Goal: Task Accomplishment & Management: Manage account settings

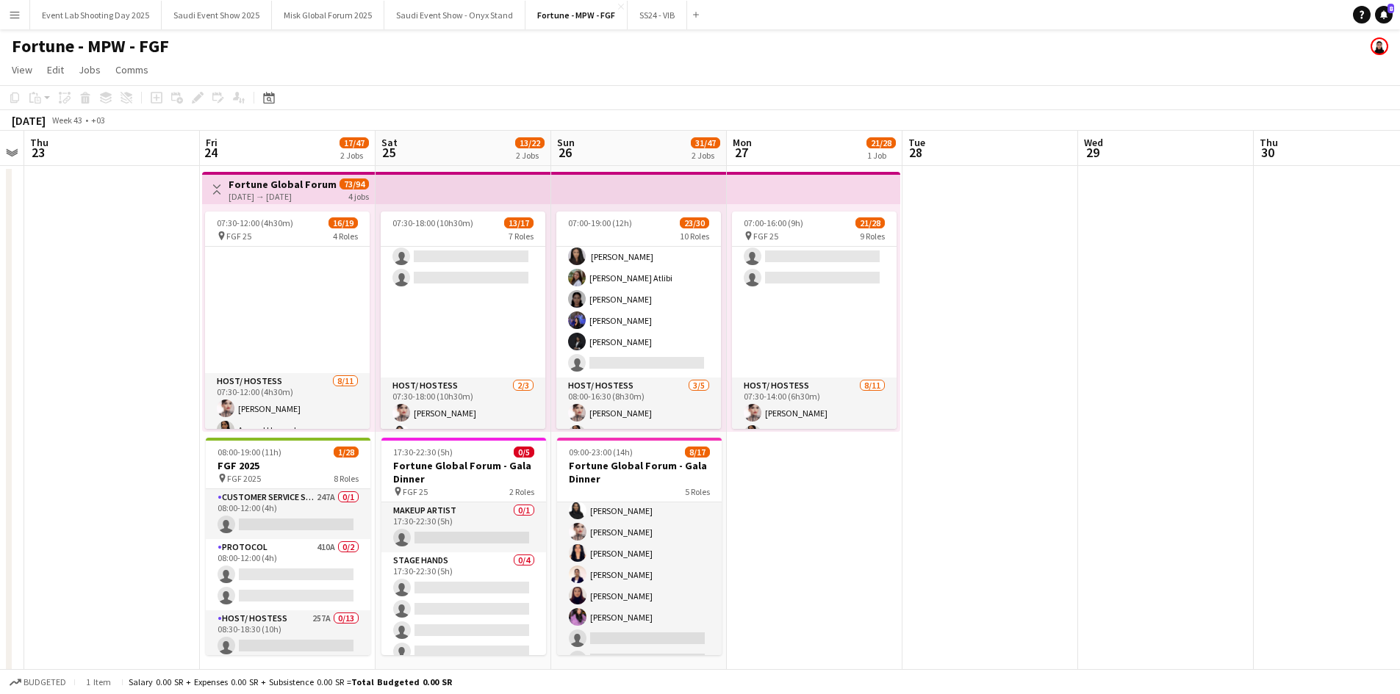
scroll to position [0, 345]
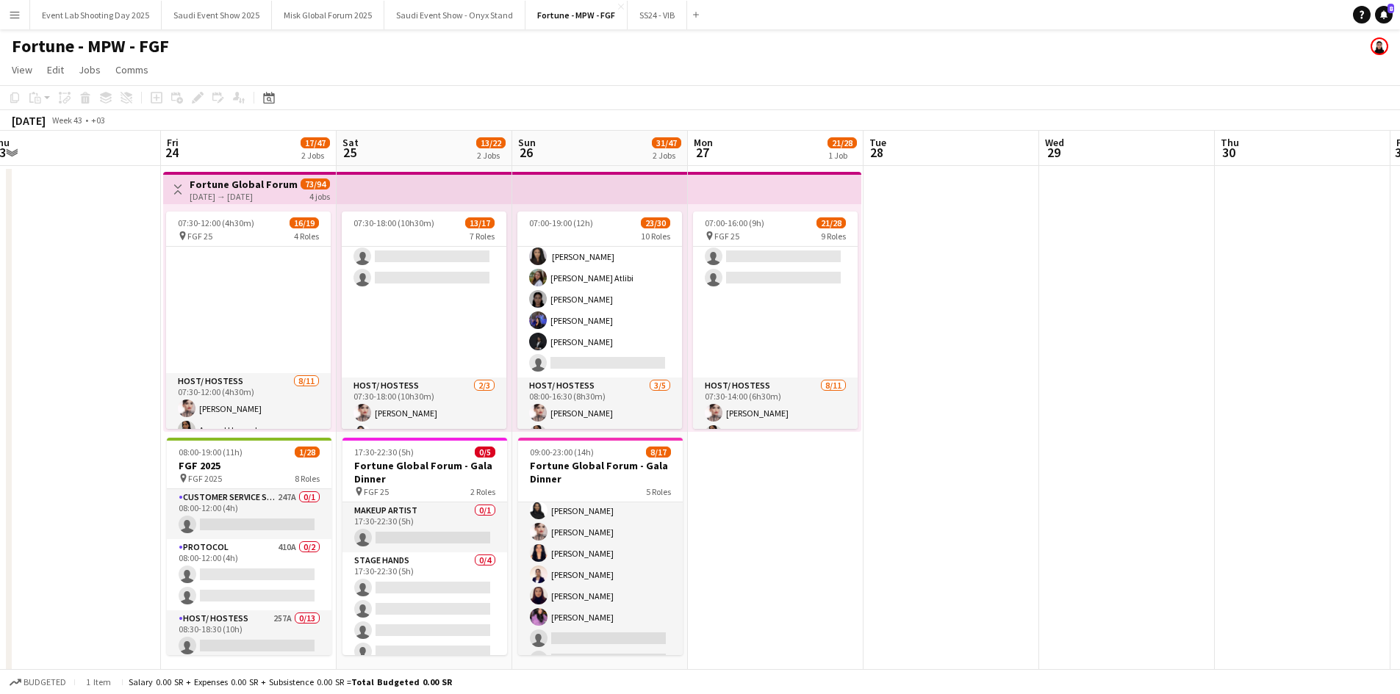
drag, startPoint x: 489, startPoint y: 393, endPoint x: 623, endPoint y: 339, distance: 144.3
click at [623, 339] on app-calendar-viewport "Tue 21 Wed 22 Thu 23 Fri 24 17/47 2 Jobs Sat 25 13/22 2 Jobs Sun 26 31/47 2 Job…" at bounding box center [700, 408] width 1400 height 554
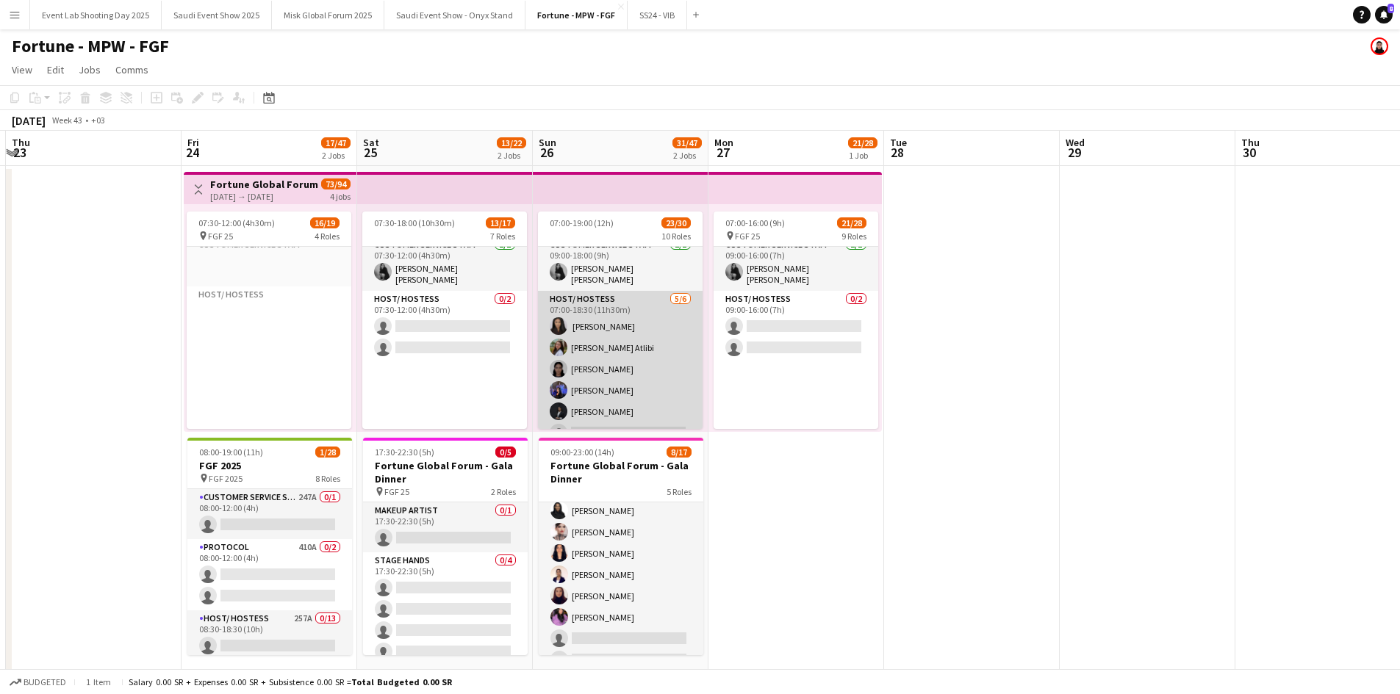
scroll to position [0, 0]
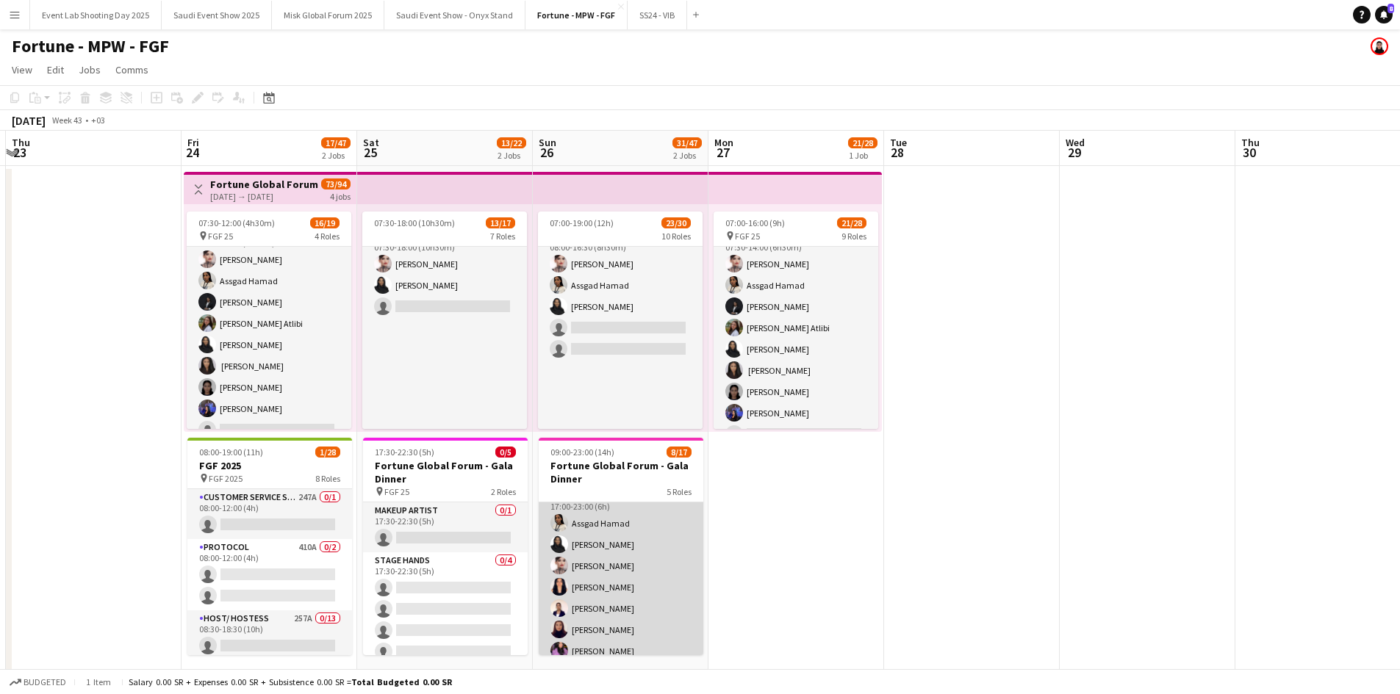
click at [616, 544] on app-card-role "Host/ Hostess [DATE] 17:00-23:00 (6h) [PERSON_NAME] [PERSON_NAME] [PERSON_NAME]…" at bounding box center [621, 598] width 165 height 220
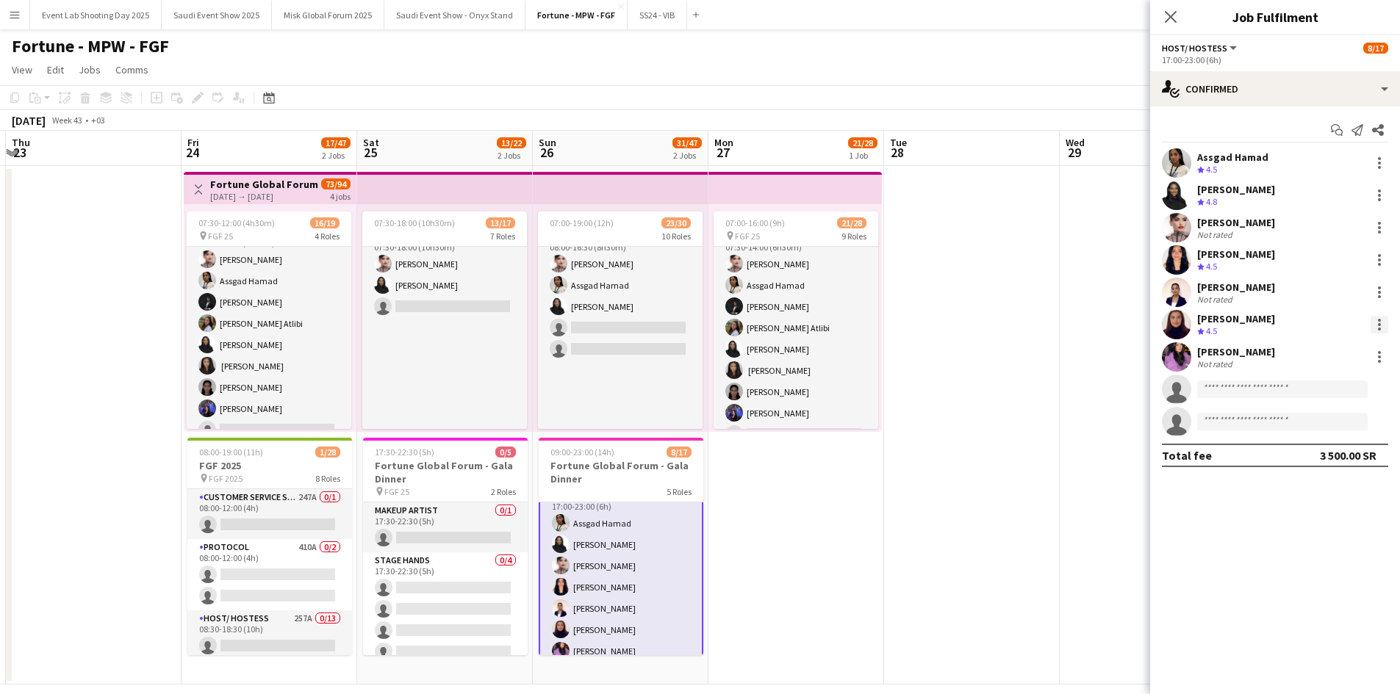
click at [1377, 320] on div at bounding box center [1379, 325] width 18 height 18
click at [1339, 495] on span "Remove" at bounding box center [1330, 492] width 91 height 13
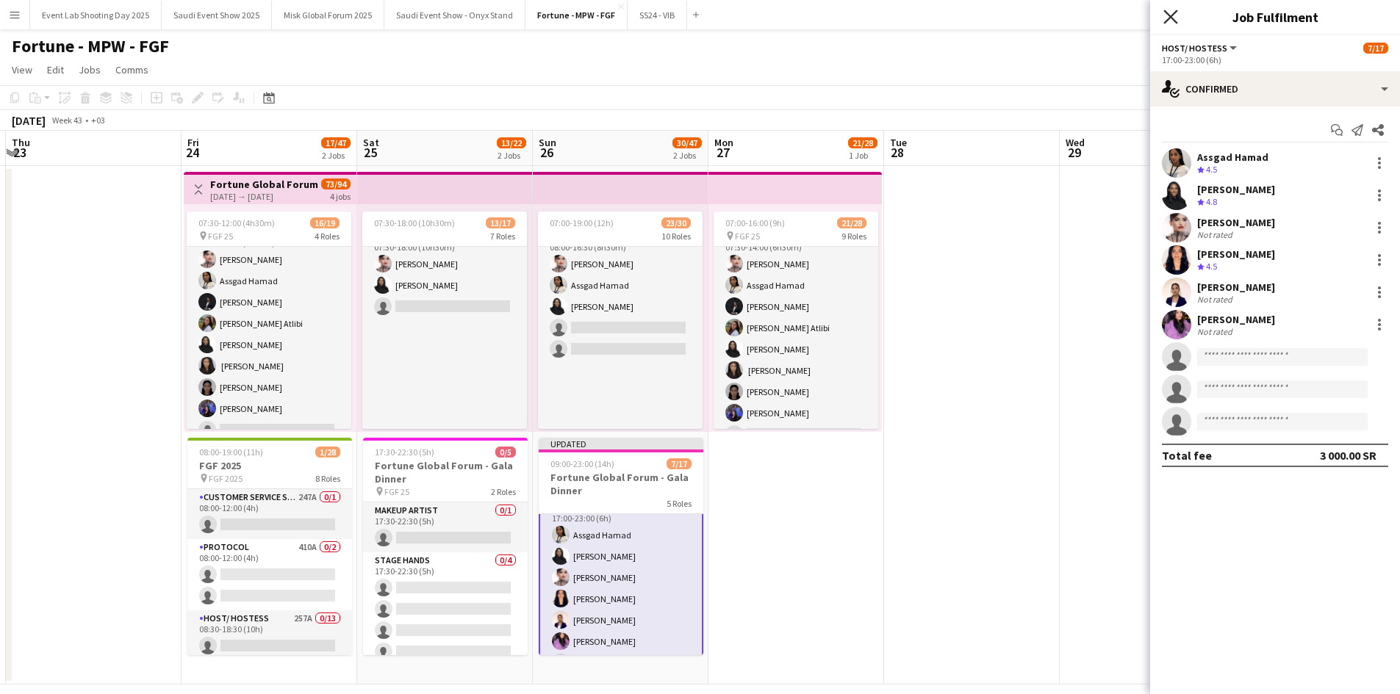
click at [1171, 22] on icon "Close pop-in" at bounding box center [1170, 17] width 14 height 14
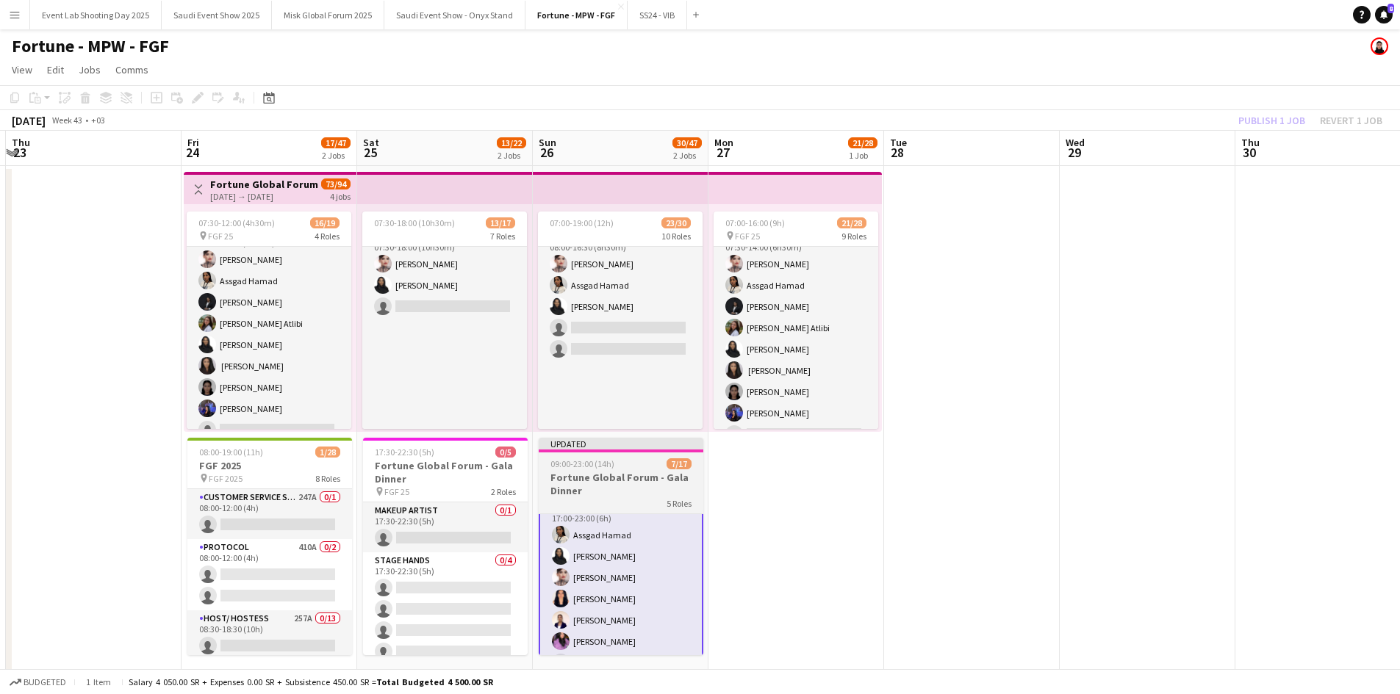
click at [597, 506] on div "5 Roles" at bounding box center [621, 503] width 165 height 12
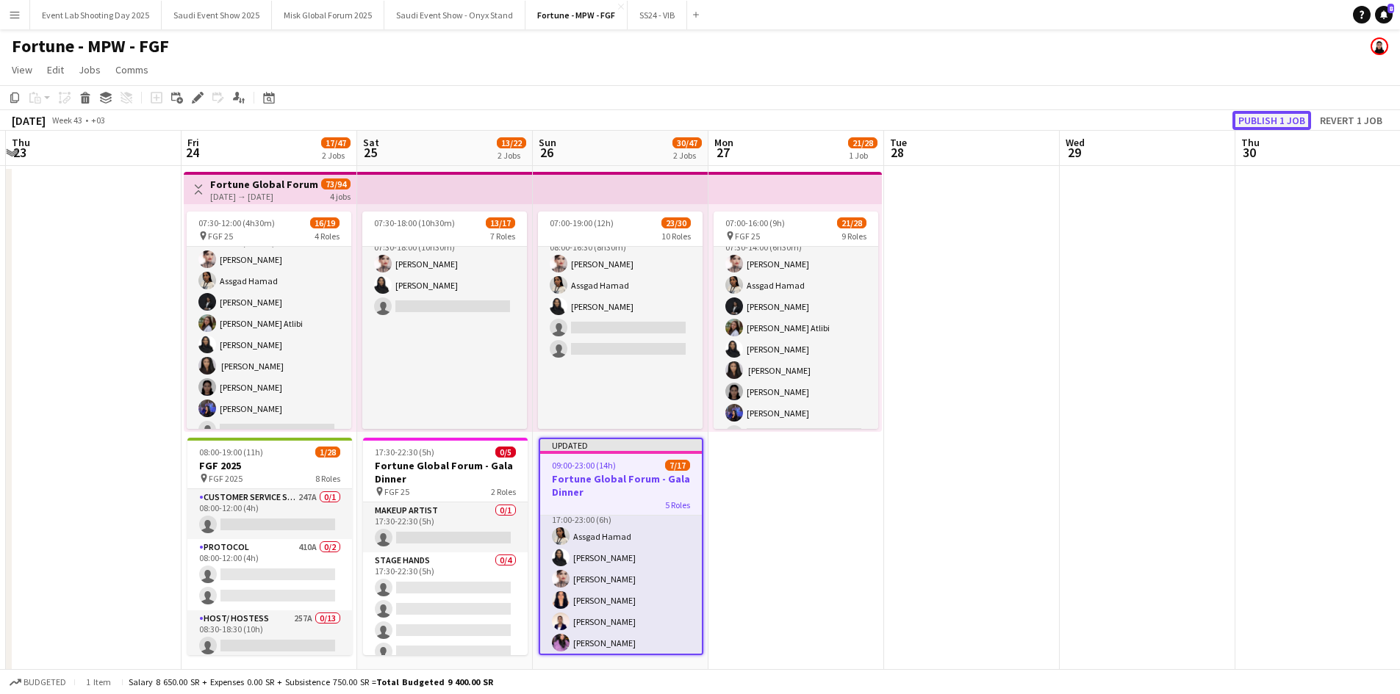
click at [1289, 117] on button "Publish 1 job" at bounding box center [1271, 120] width 79 height 19
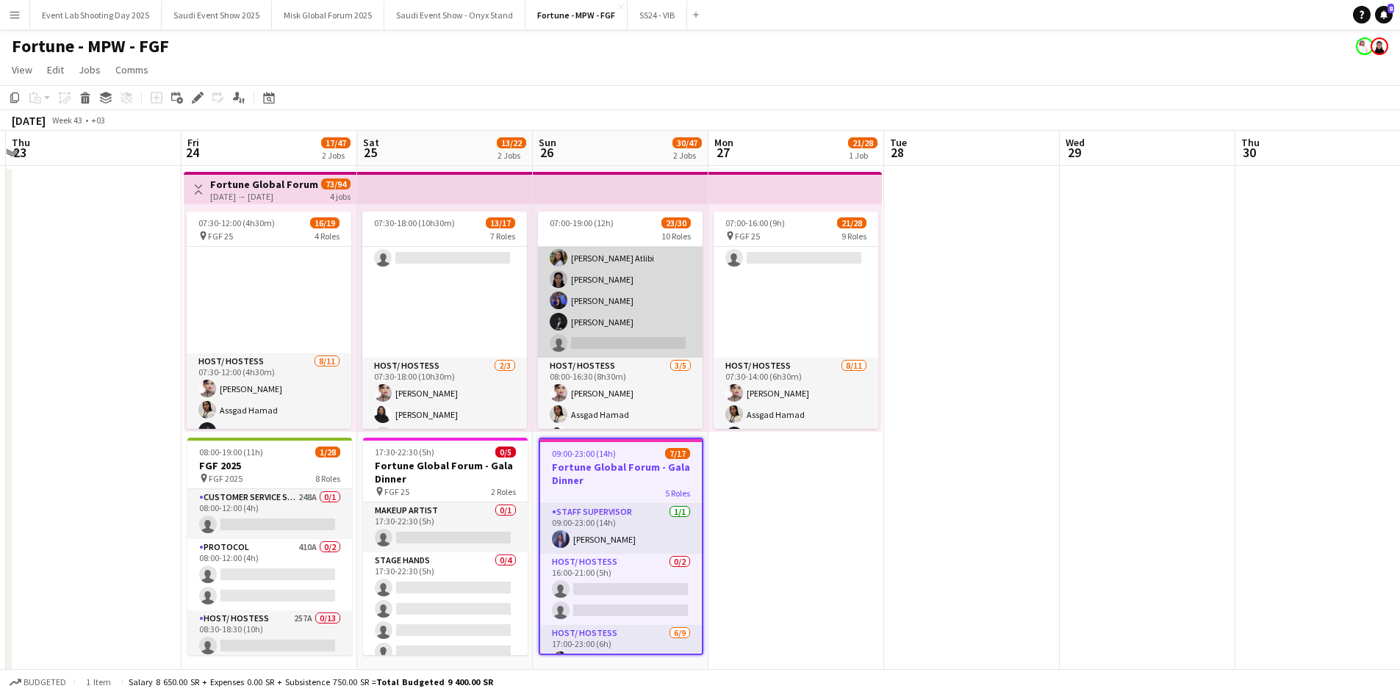
scroll to position [147, 0]
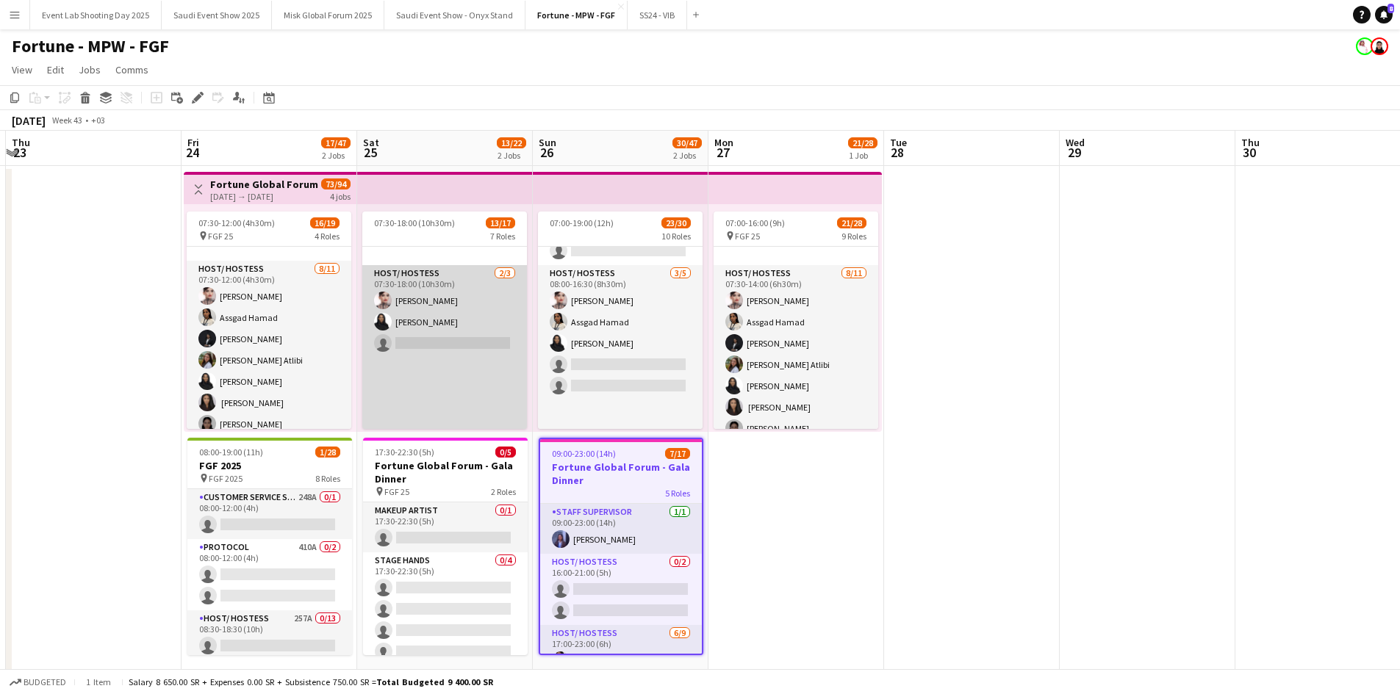
click at [456, 350] on app-card-role "Host/ Hostess [DATE] 07:30-18:00 (10h30m) [PERSON_NAME] [PERSON_NAME] single-ne…" at bounding box center [444, 396] width 165 height 263
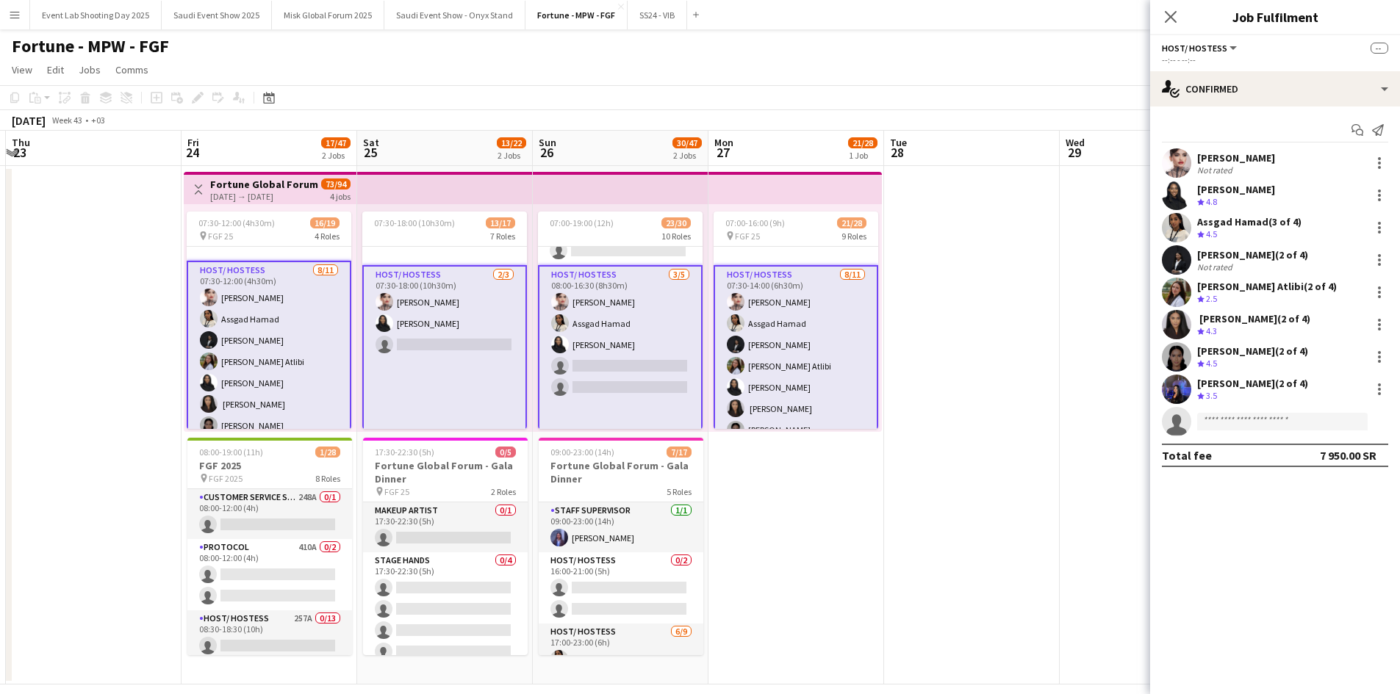
click at [456, 350] on app-card-role "Host/ Hostess [DATE] 07:30-18:00 (10h30m) [PERSON_NAME] [PERSON_NAME] single-ne…" at bounding box center [444, 396] width 165 height 263
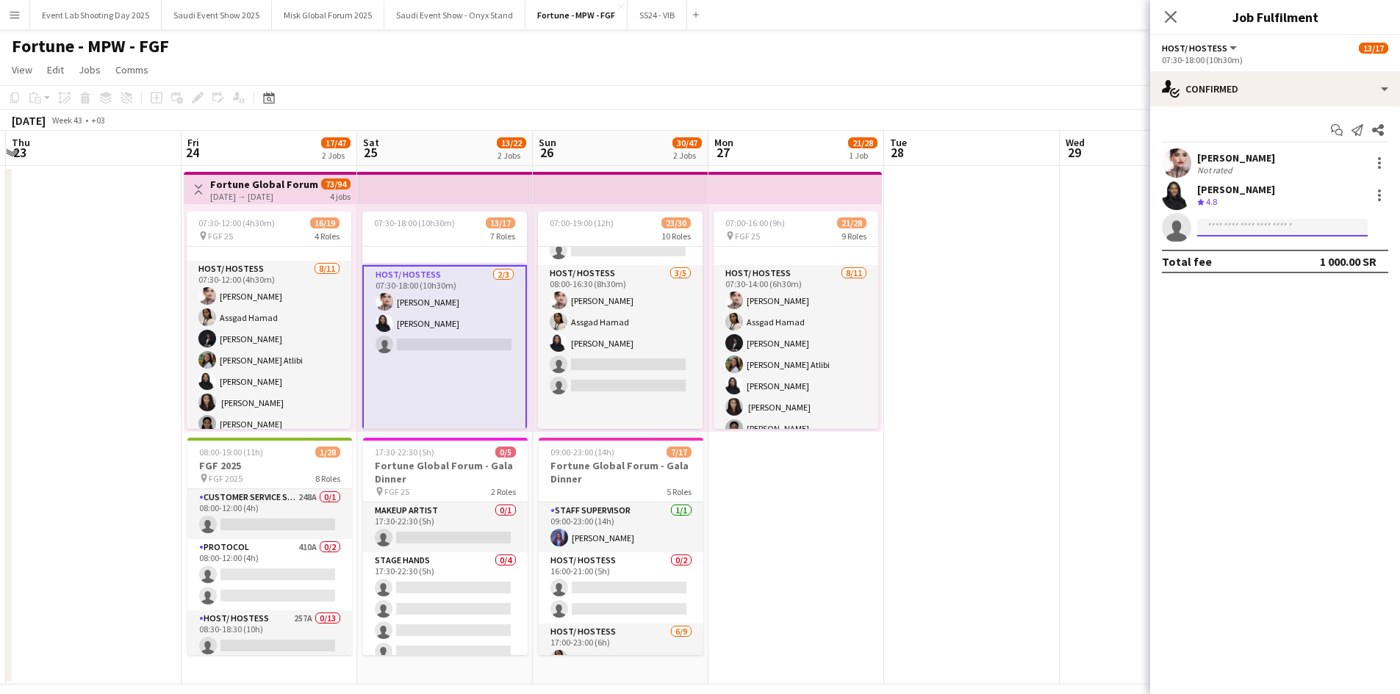
click at [1228, 221] on input at bounding box center [1282, 228] width 170 height 18
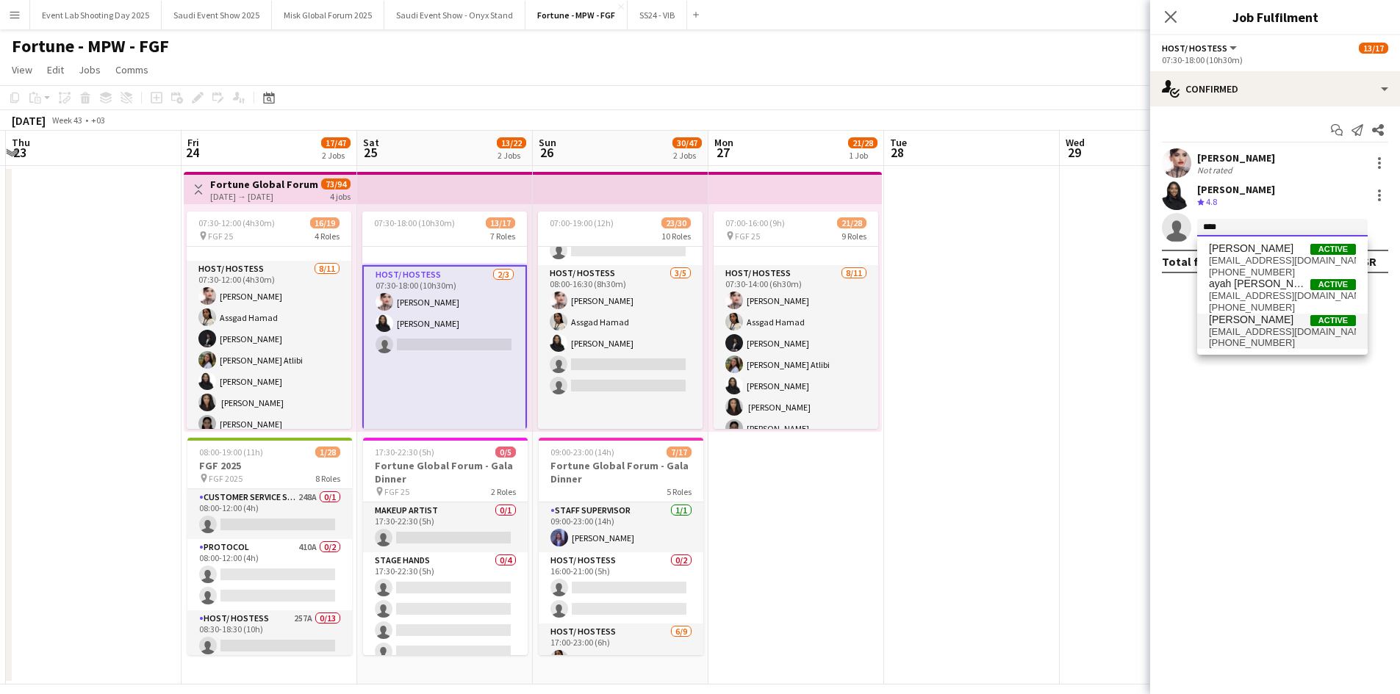
type input "****"
click at [1235, 330] on span "[EMAIL_ADDRESS][DOMAIN_NAME]" at bounding box center [1282, 332] width 147 height 12
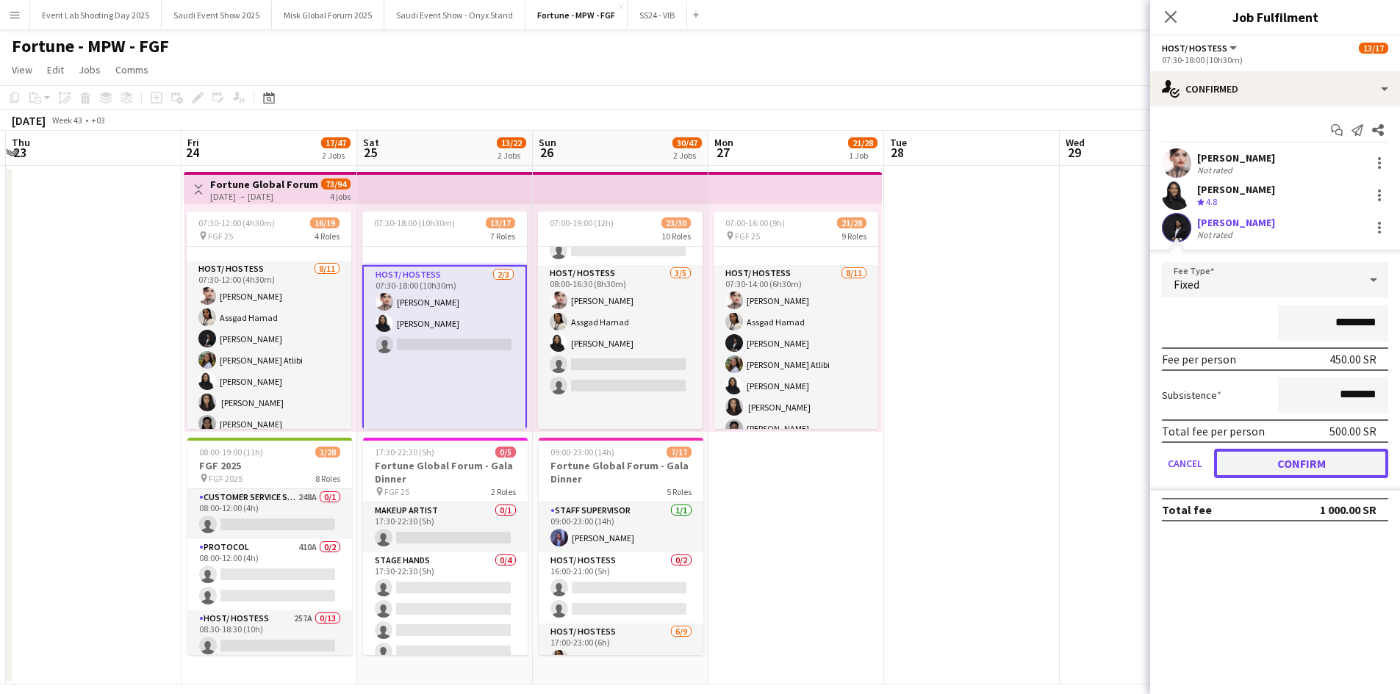
click at [1310, 460] on button "Confirm" at bounding box center [1301, 463] width 174 height 29
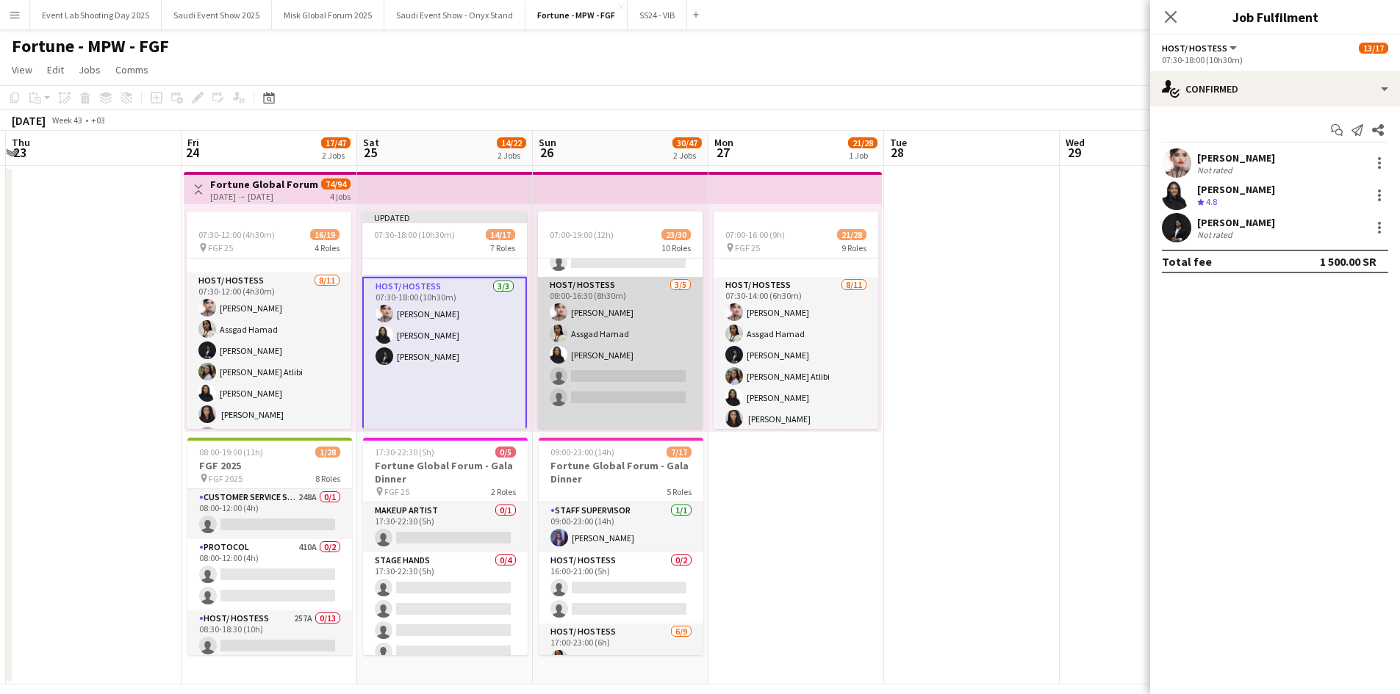
click at [603, 377] on app-card-role "Host/ Hostess [DATE] 08:00-16:30 (8h30m) [PERSON_NAME] Assgad Hamad [PERSON_NAM…" at bounding box center [620, 408] width 165 height 263
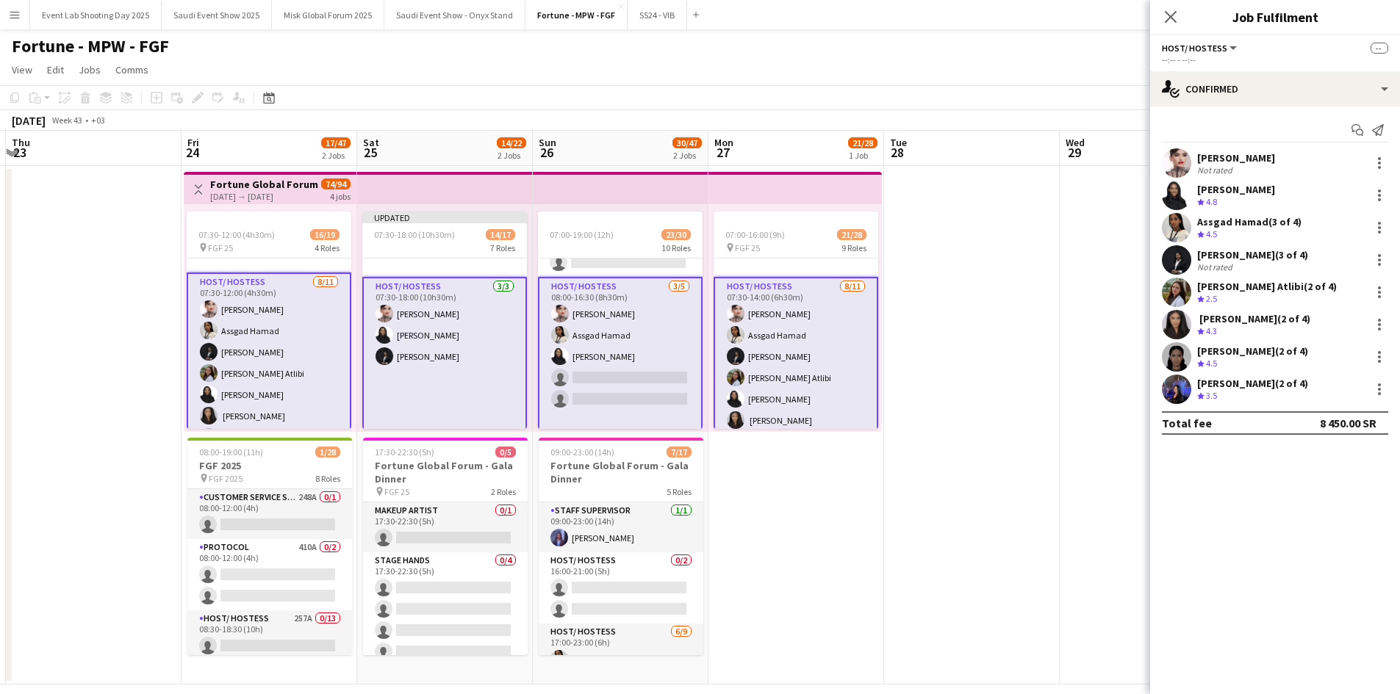
click at [640, 378] on app-card-role "Host/ Hostess [DATE] 08:00-16:30 (8h30m) [PERSON_NAME] Assgad Hamad [PERSON_NAM…" at bounding box center [620, 408] width 165 height 263
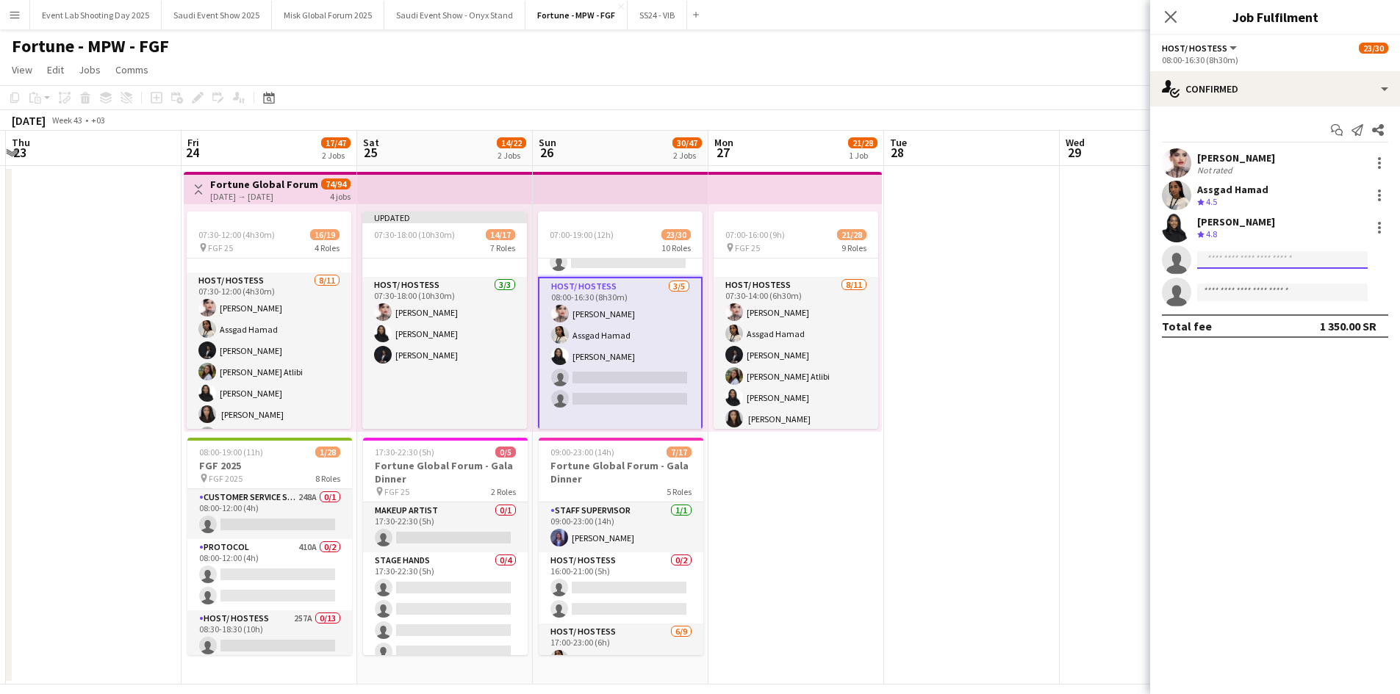
click at [1272, 253] on input at bounding box center [1282, 260] width 170 height 18
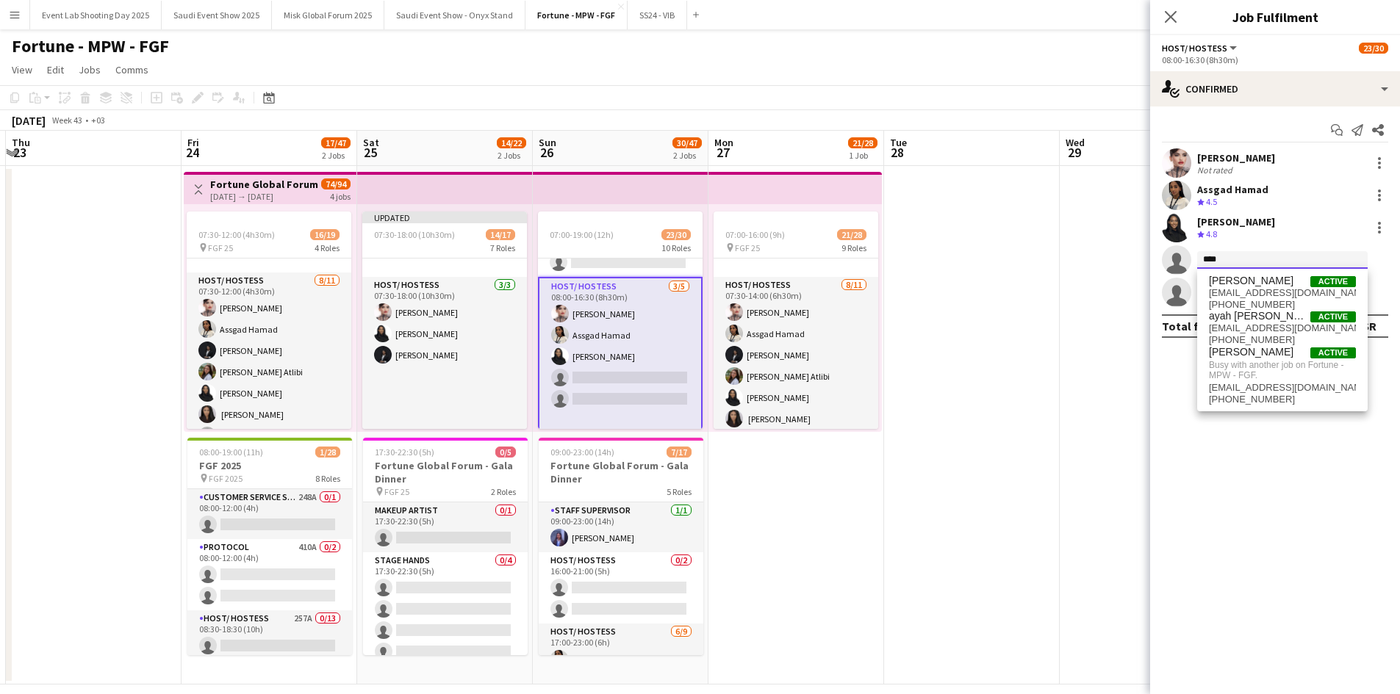
type input "****"
click at [1242, 453] on mat-expansion-panel "check Confirmed Start chat Send notification Share [PERSON_NAME] Not rated Assg…" at bounding box center [1275, 401] width 250 height 588
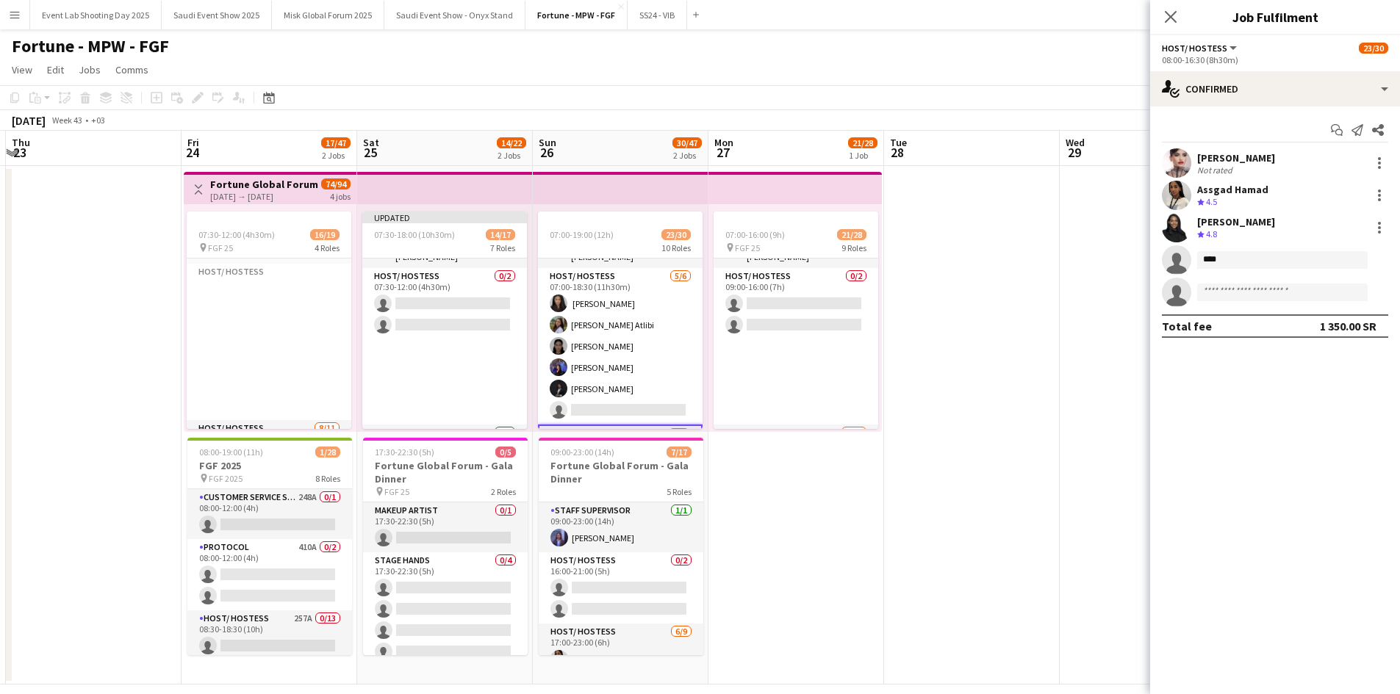
click at [611, 322] on app-card-role "Host/ Hostess [DATE] 07:00-18:30 (11h30m) ‏ AMNAH [PERSON_NAME] Atlibi [PERSON_…" at bounding box center [620, 346] width 165 height 156
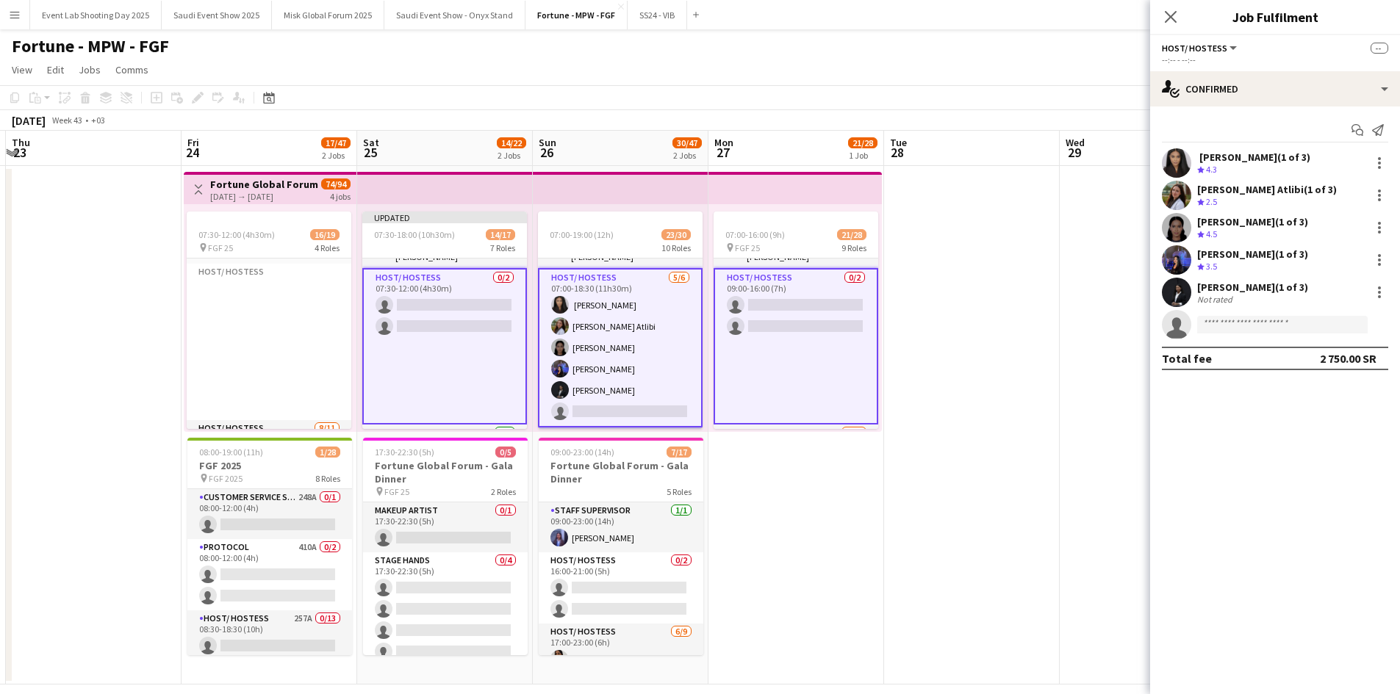
click at [611, 322] on app-card-role "Host/ Hostess [DATE] 07:00-18:30 (11h30m) ‏ AMNAH [PERSON_NAME] Atlibi [PERSON_…" at bounding box center [620, 347] width 165 height 159
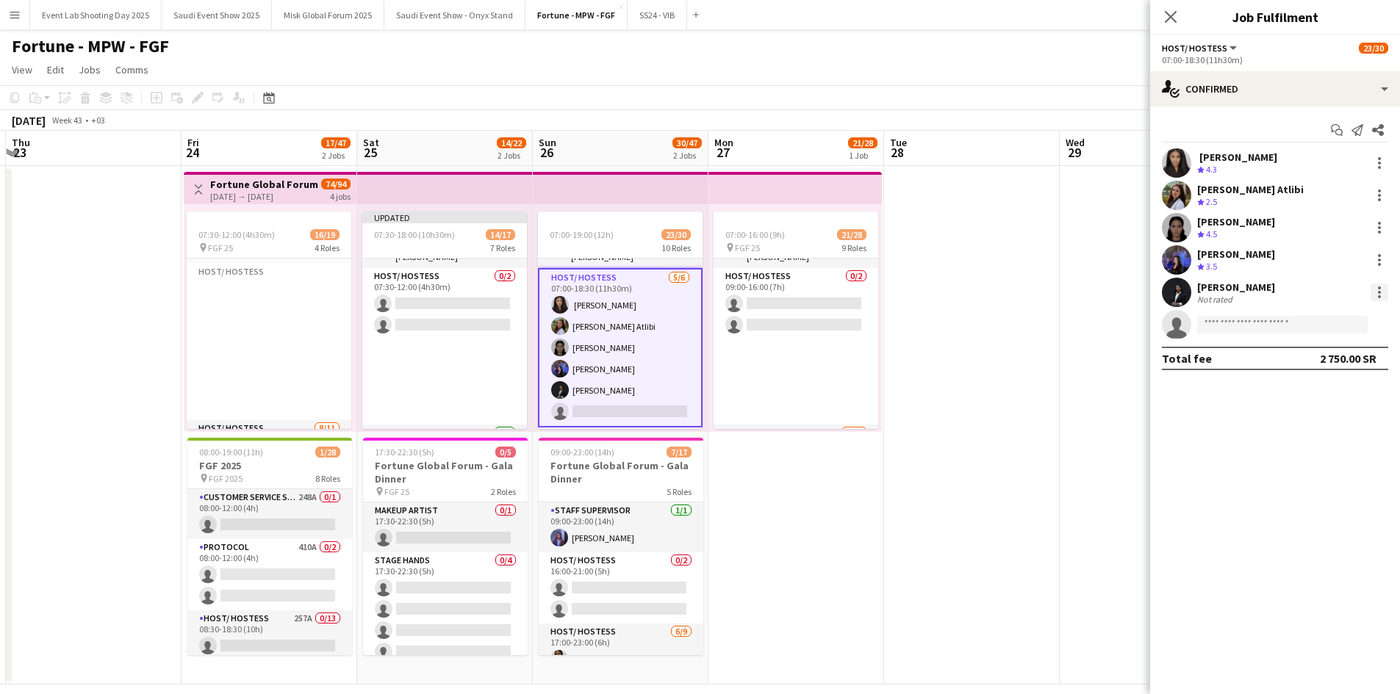
click at [1378, 294] on div at bounding box center [1379, 292] width 3 height 3
click at [1326, 416] on button "Remove" at bounding box center [1330, 425] width 115 height 35
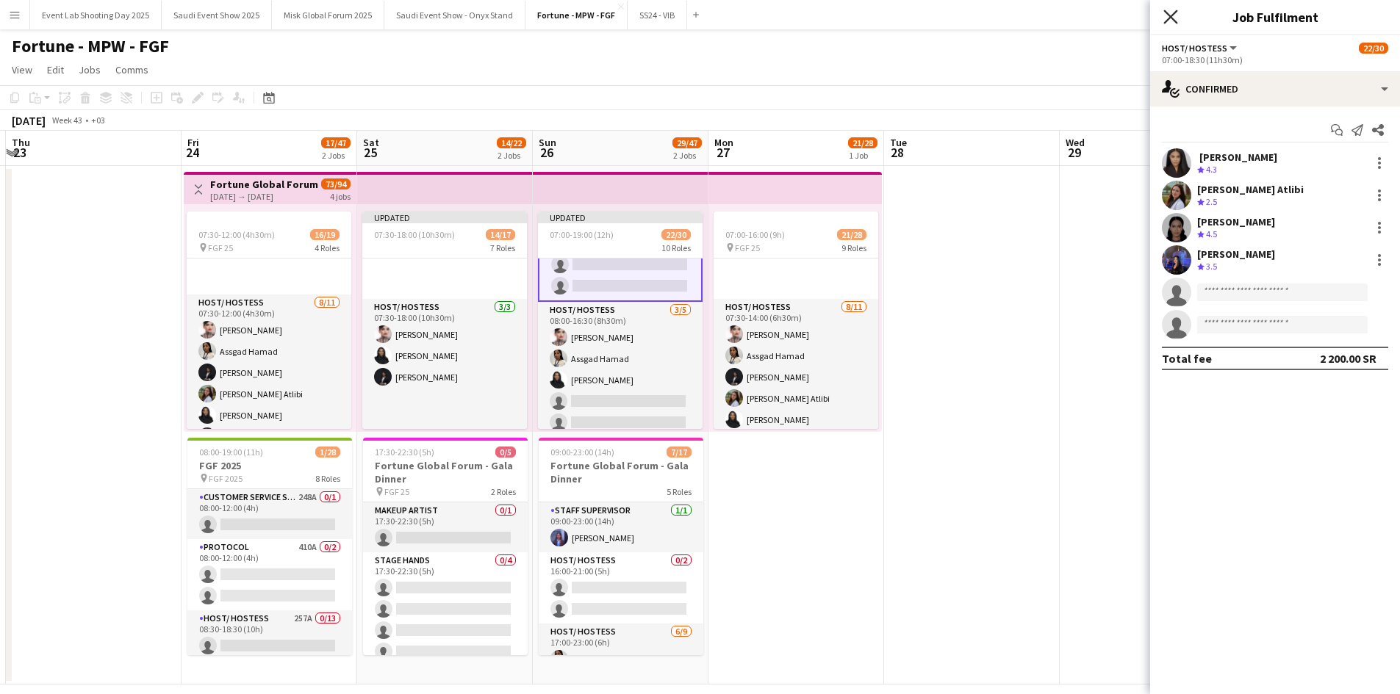
click at [1170, 15] on icon "Close pop-in" at bounding box center [1170, 17] width 14 height 14
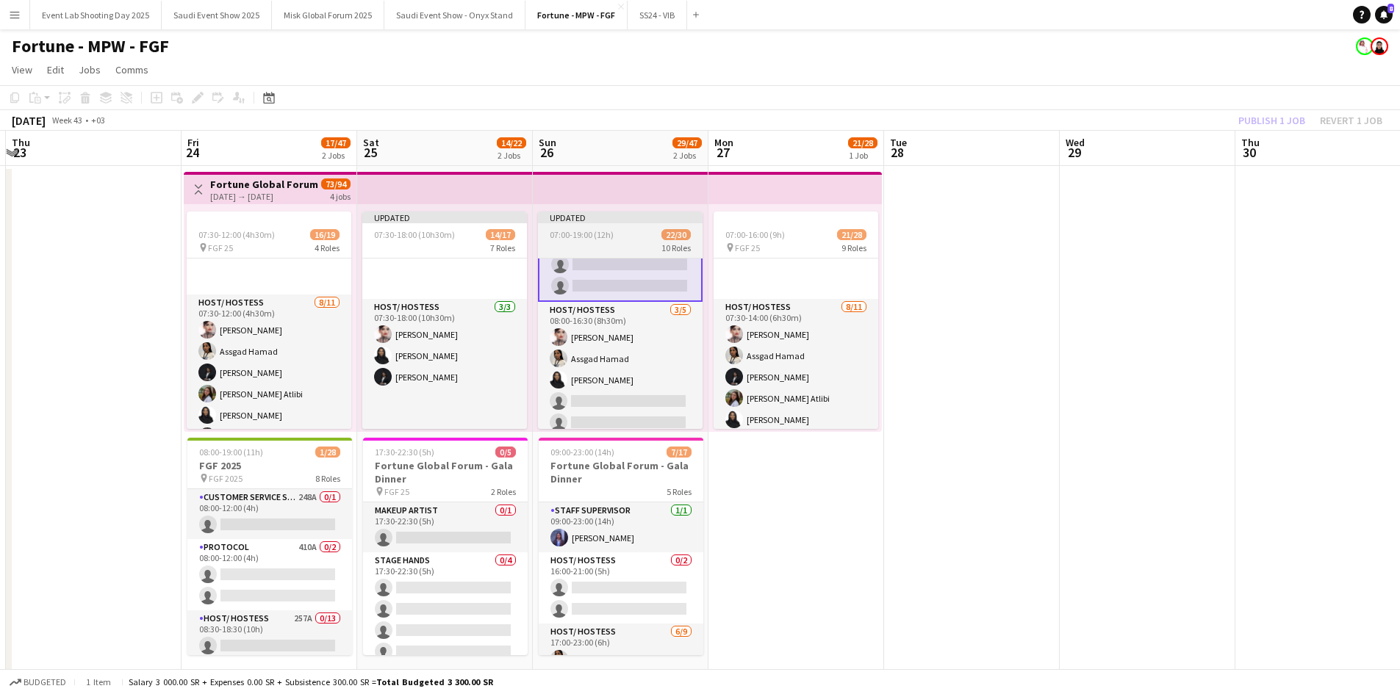
click at [605, 245] on div "10 Roles" at bounding box center [620, 248] width 165 height 12
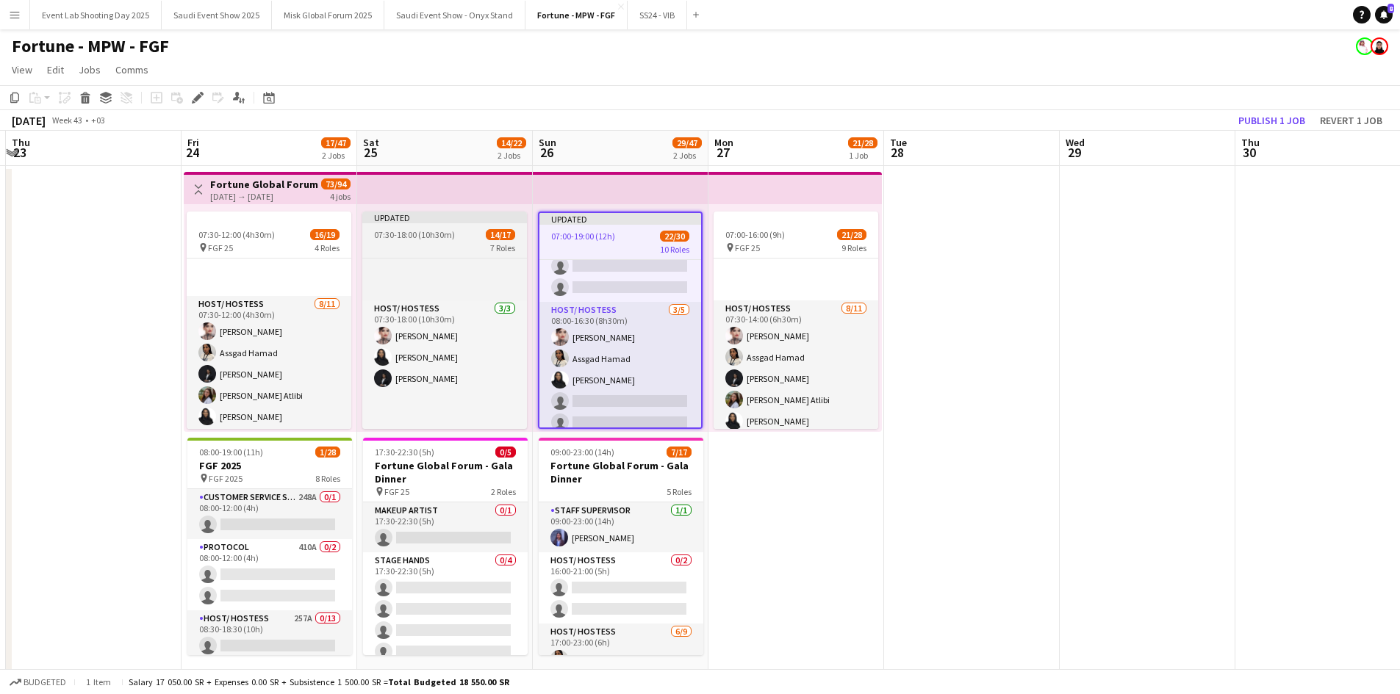
click at [428, 242] on div "7 Roles" at bounding box center [444, 248] width 165 height 12
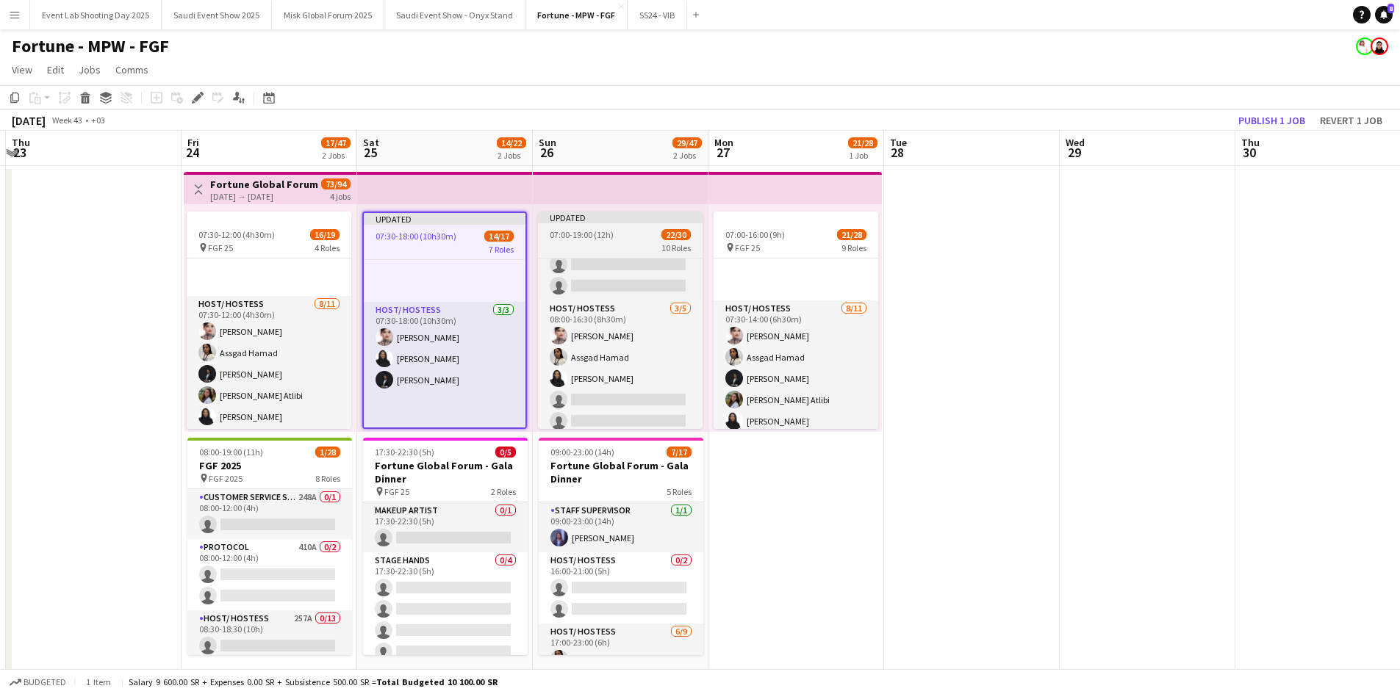
click at [616, 229] on div "07:00-19:00 (12h) 22/30" at bounding box center [620, 234] width 165 height 11
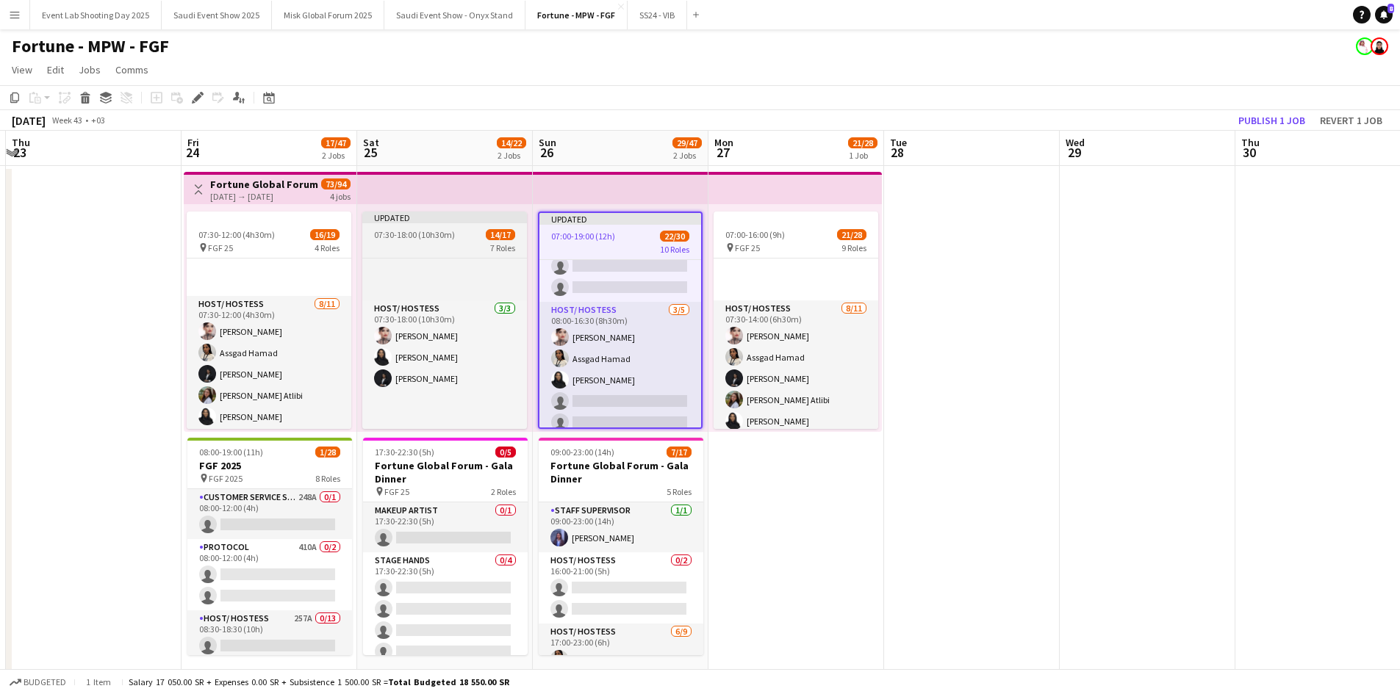
click at [478, 237] on div "07:30-18:00 (10h30m) 14/17" at bounding box center [444, 234] width 165 height 11
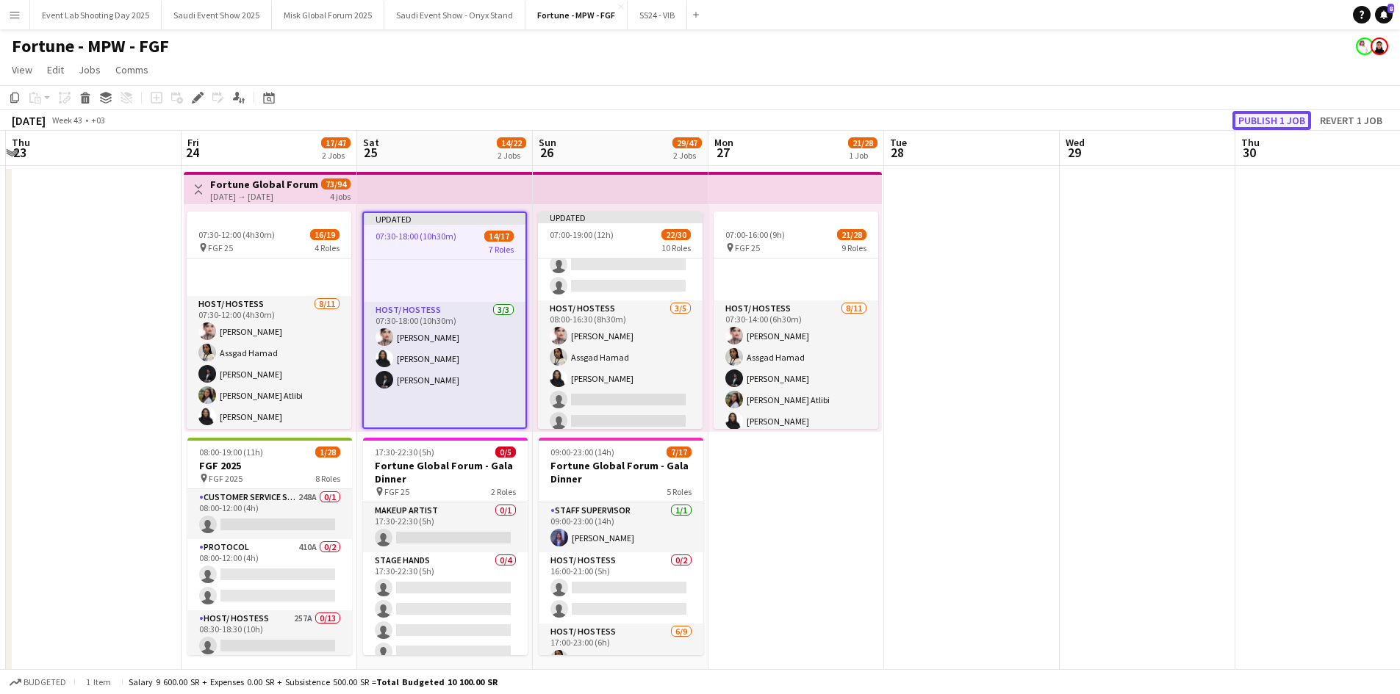
click at [1267, 123] on button "Publish 1 job" at bounding box center [1271, 120] width 79 height 19
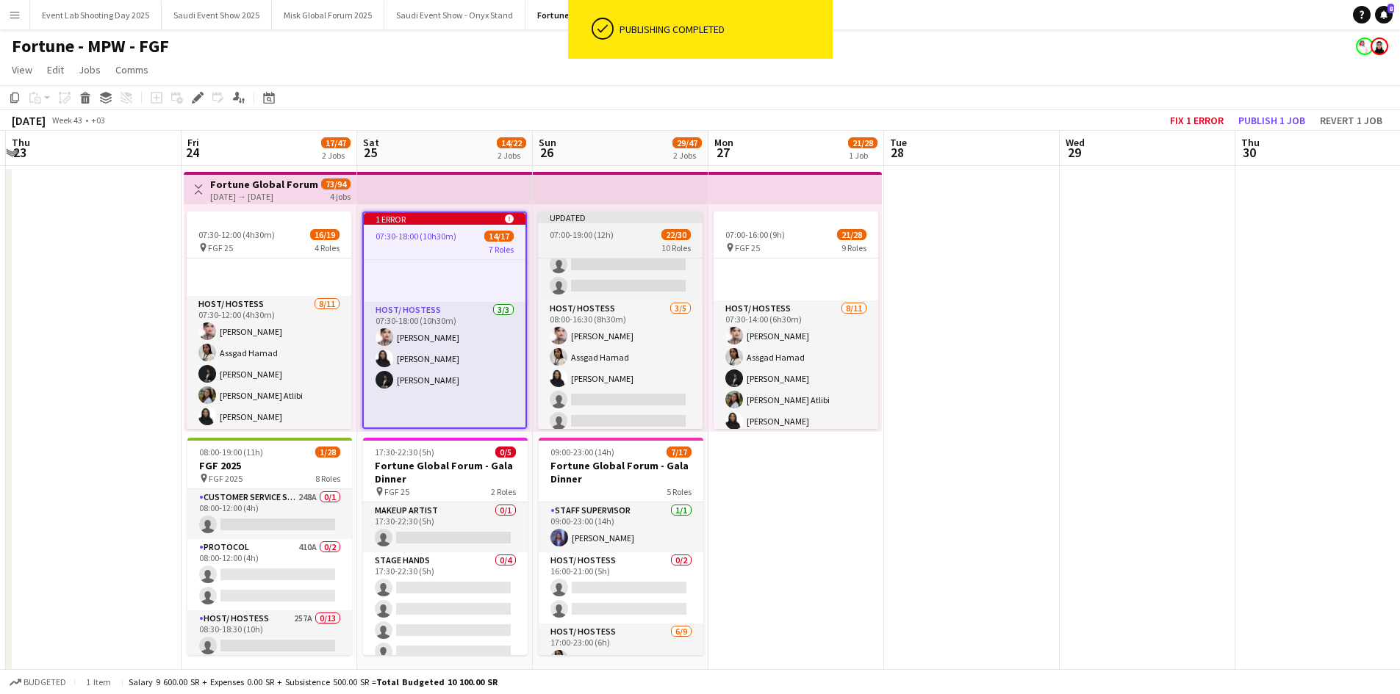
click at [597, 236] on span "07:00-19:00 (12h)" at bounding box center [582, 234] width 64 height 11
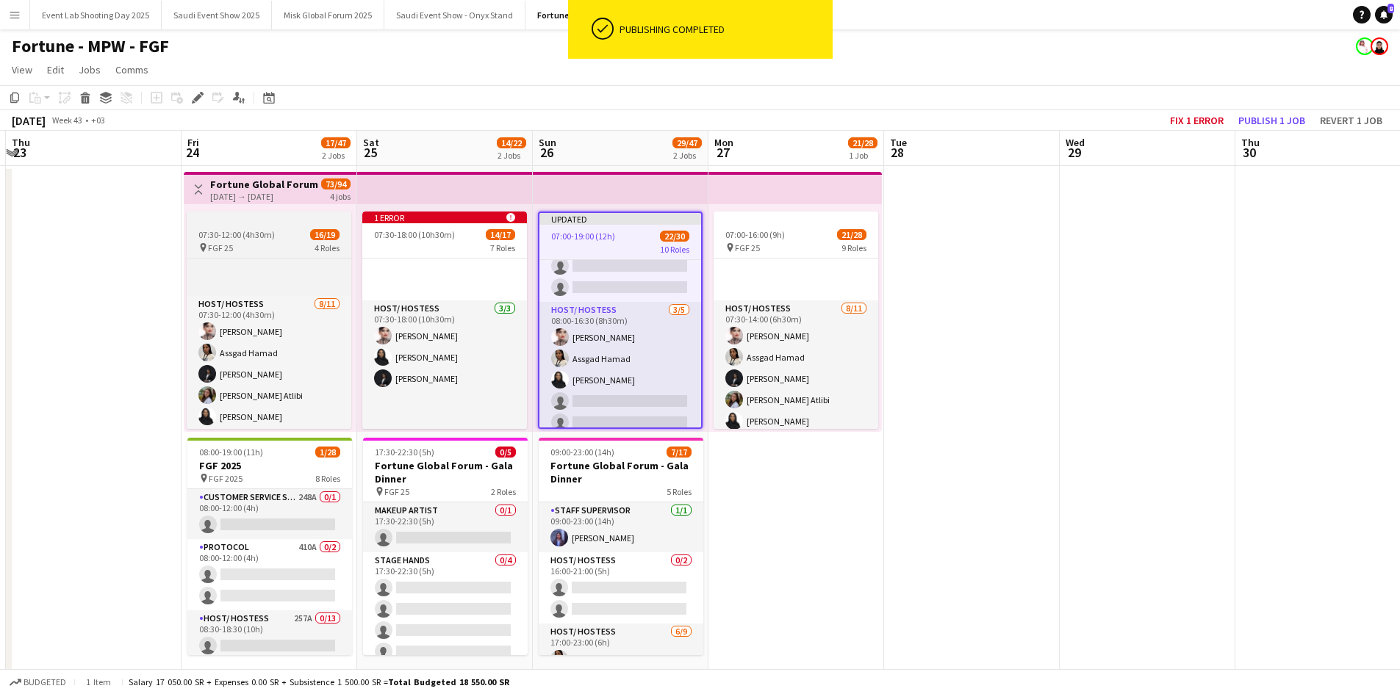
click at [248, 226] on app-job-card "07:30-12:00 (4h30m) 16/19 pin FGF 25 4 Roles Customer Service Staff Click to ad…" at bounding box center [269, 320] width 165 height 217
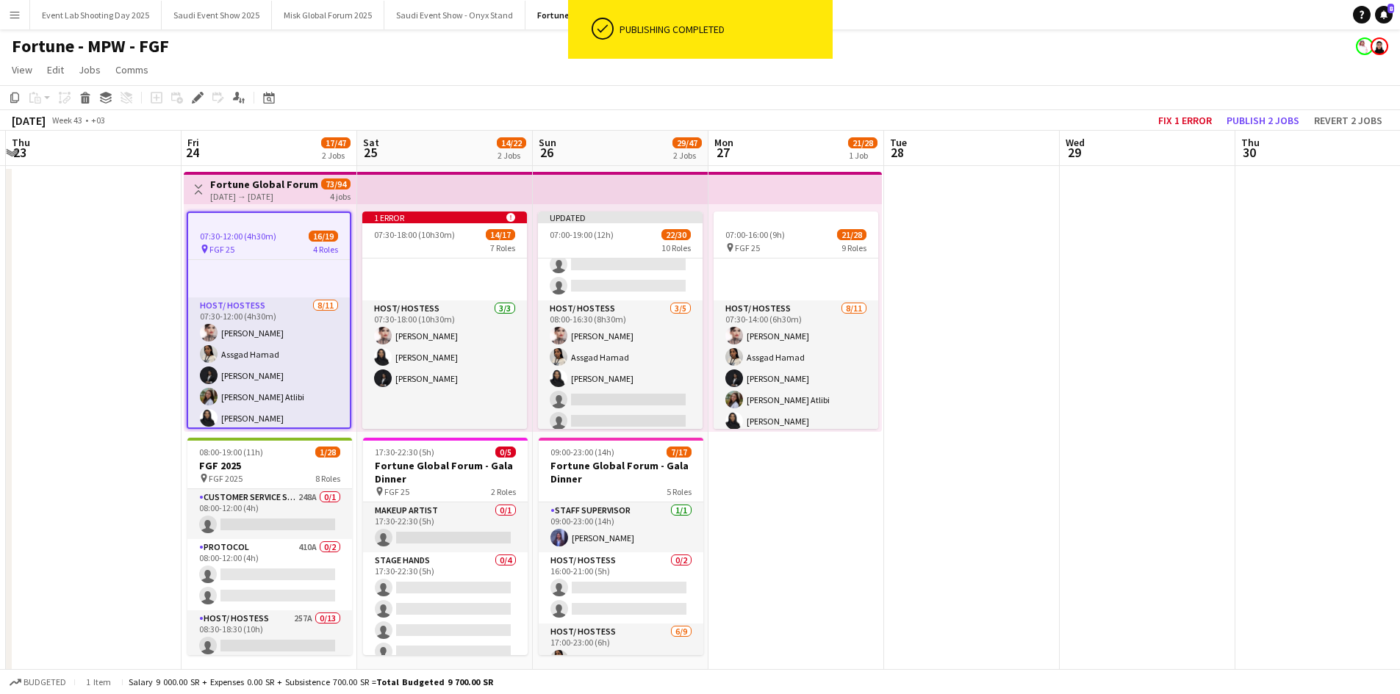
click at [264, 195] on div "[DATE] → [DATE]" at bounding box center [264, 196] width 109 height 11
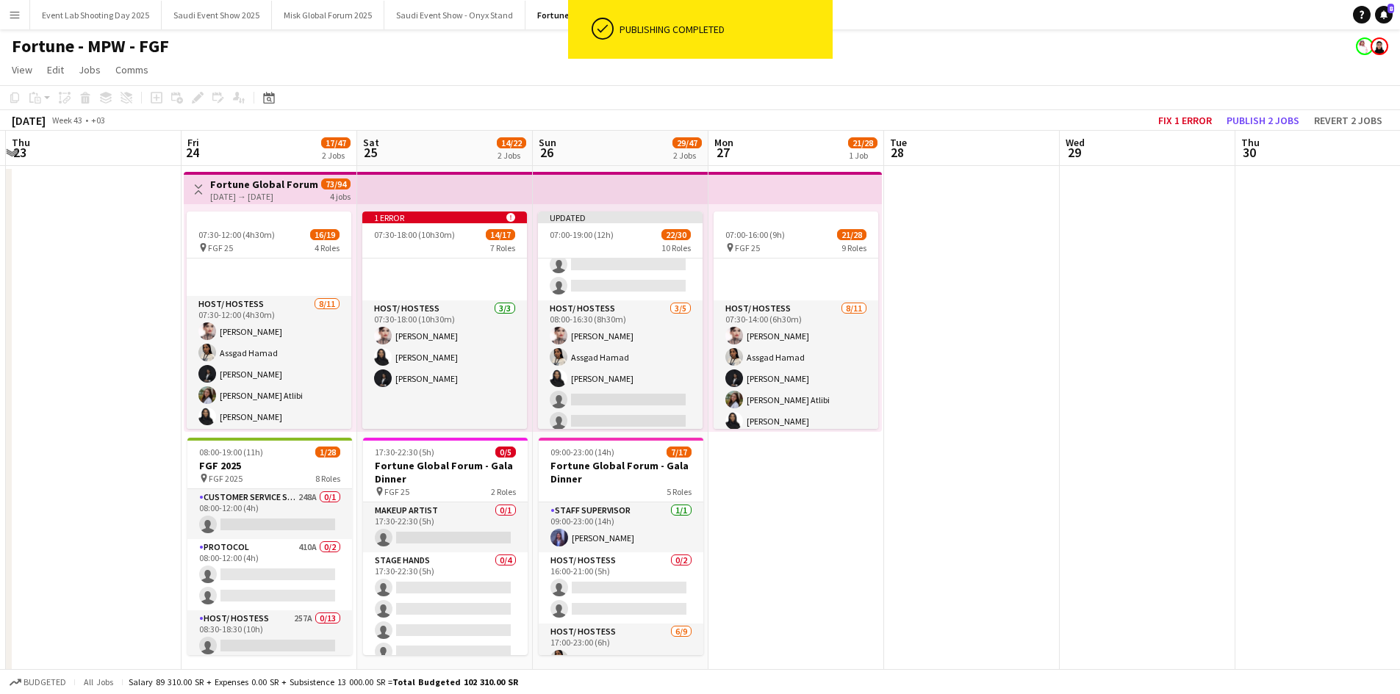
click at [478, 184] on app-top-bar at bounding box center [445, 188] width 176 height 32
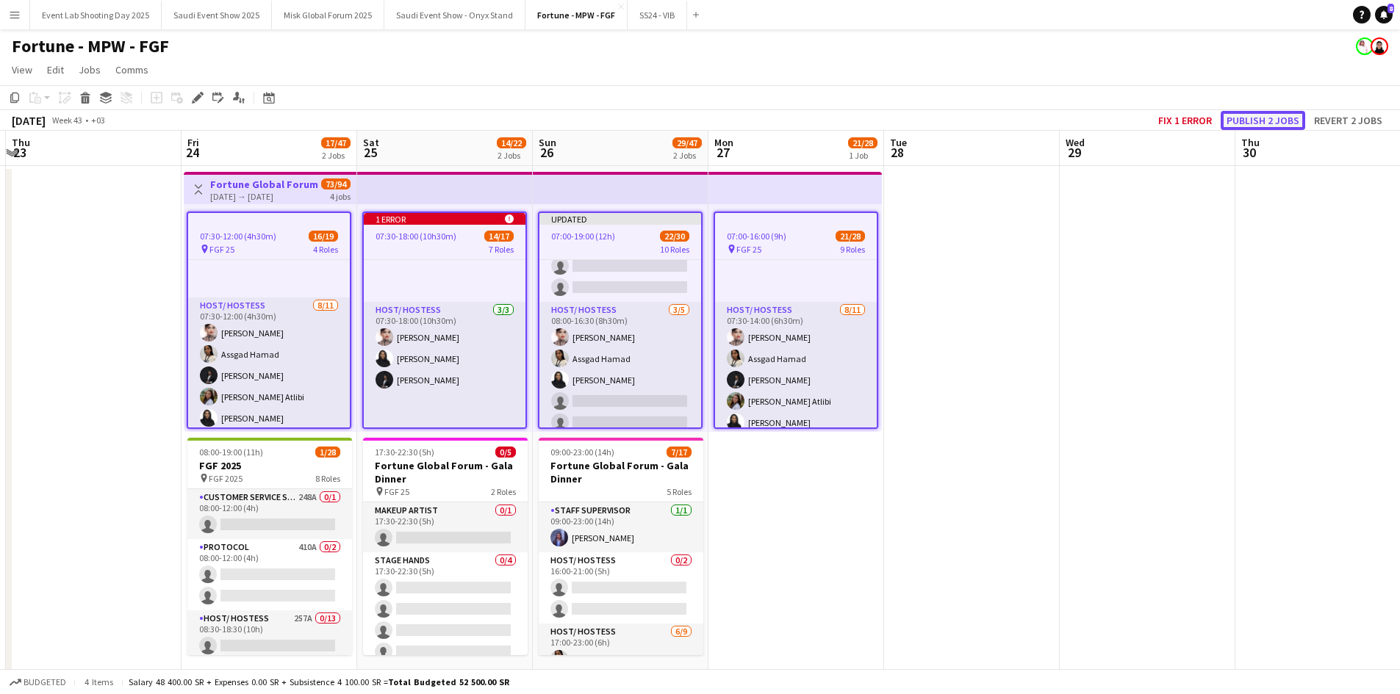
click at [1277, 119] on button "Publish 2 jobs" at bounding box center [1262, 120] width 84 height 19
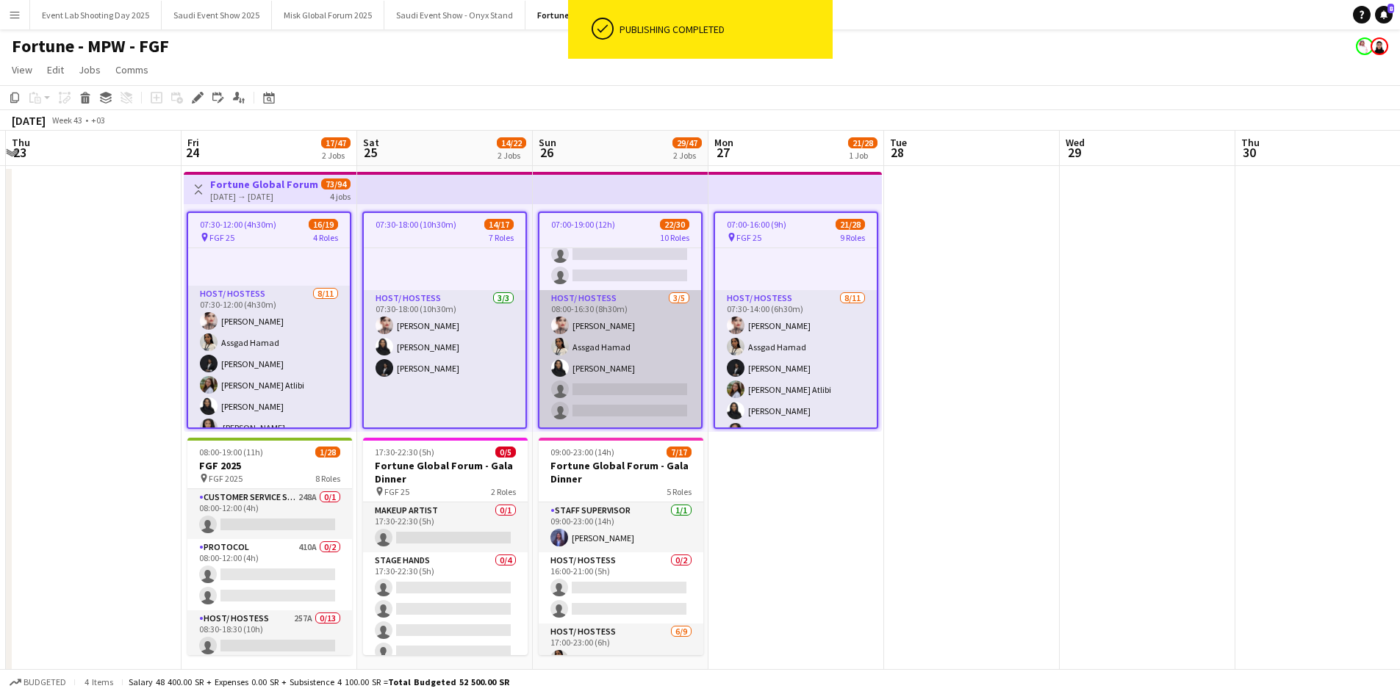
click at [633, 352] on app-card-role "Host/ Hostess [DATE] 08:00-16:30 (8h30m) [PERSON_NAME] Assgad Hamad [PERSON_NAM…" at bounding box center [620, 421] width 162 height 263
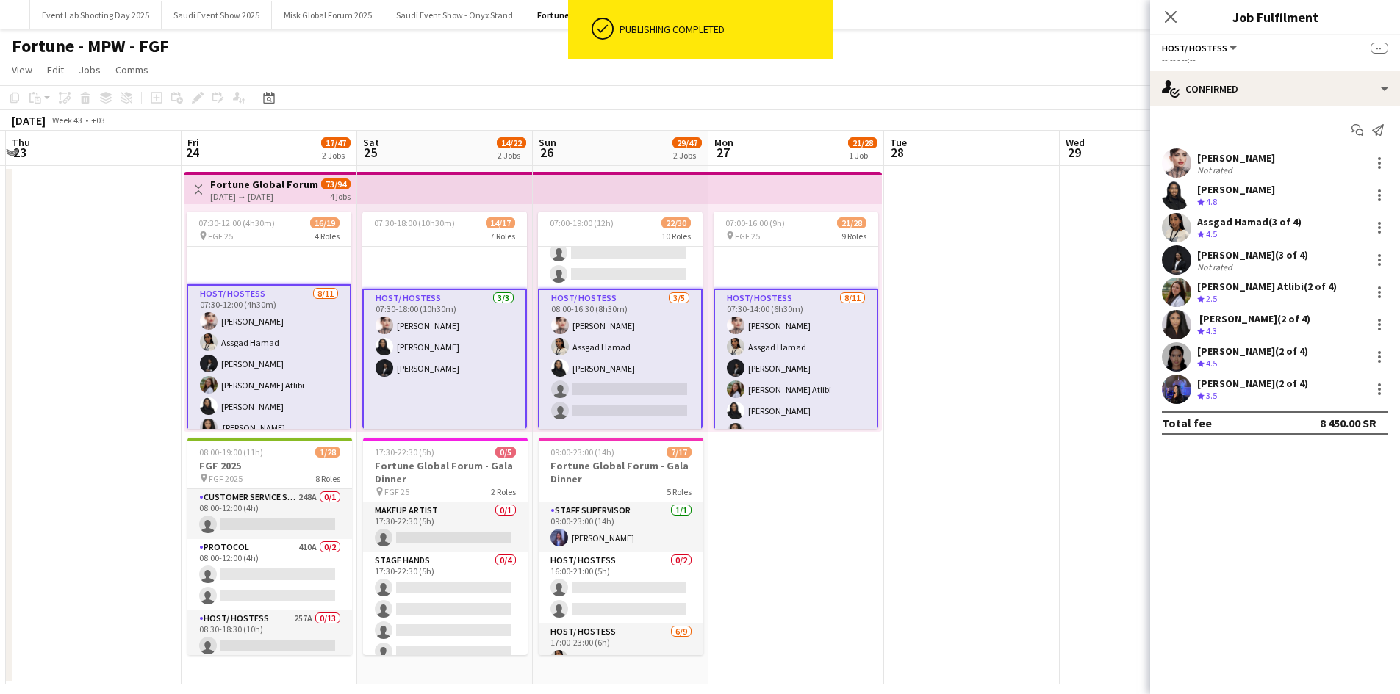
click at [593, 373] on app-card-role "Host/ Hostess [DATE] 08:00-16:30 (8h30m) [PERSON_NAME] Assgad Hamad [PERSON_NAM…" at bounding box center [620, 420] width 165 height 263
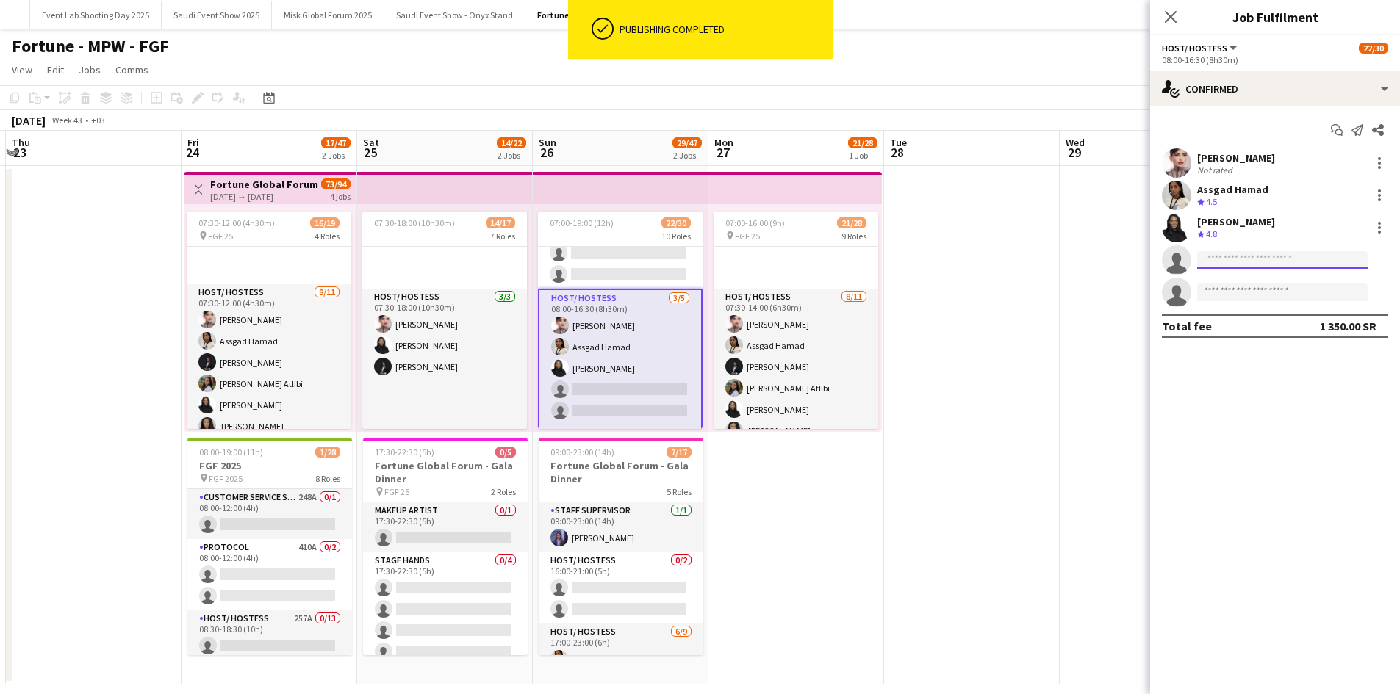
click at [1265, 262] on input at bounding box center [1282, 260] width 170 height 18
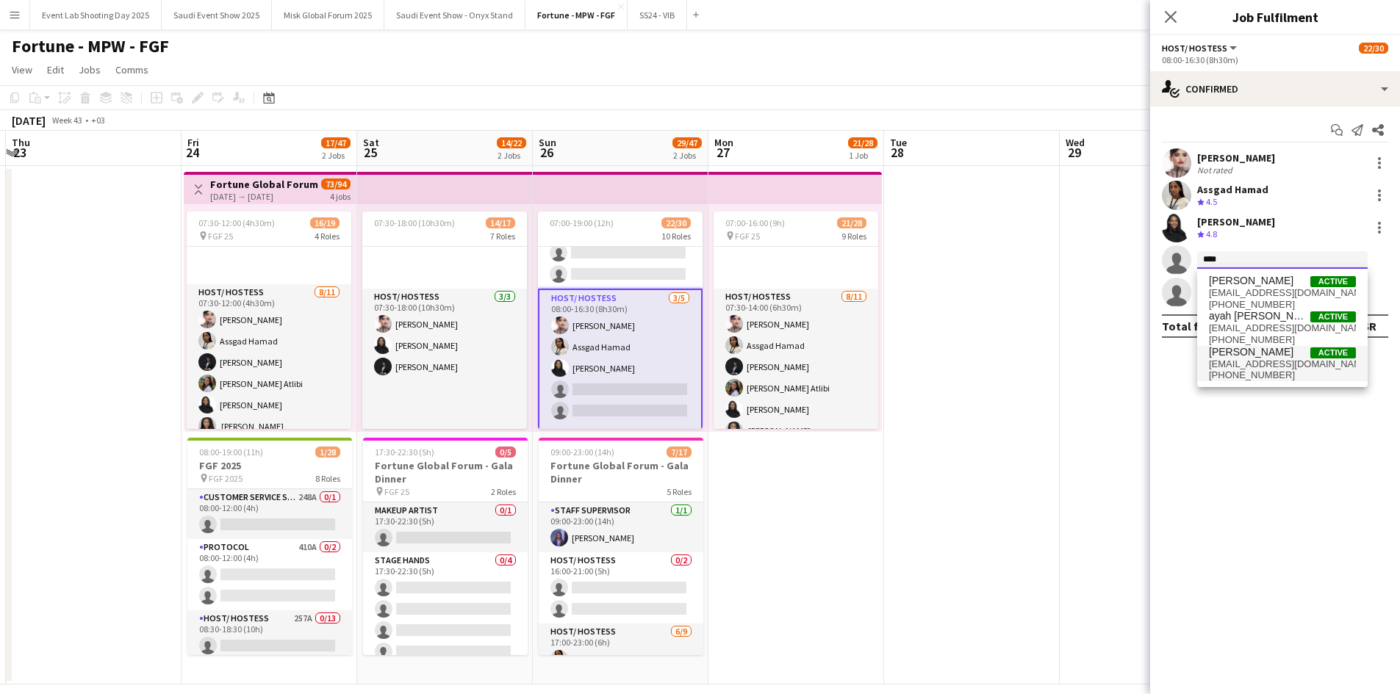
type input "****"
click at [1262, 356] on span "[PERSON_NAME]" at bounding box center [1251, 352] width 84 height 12
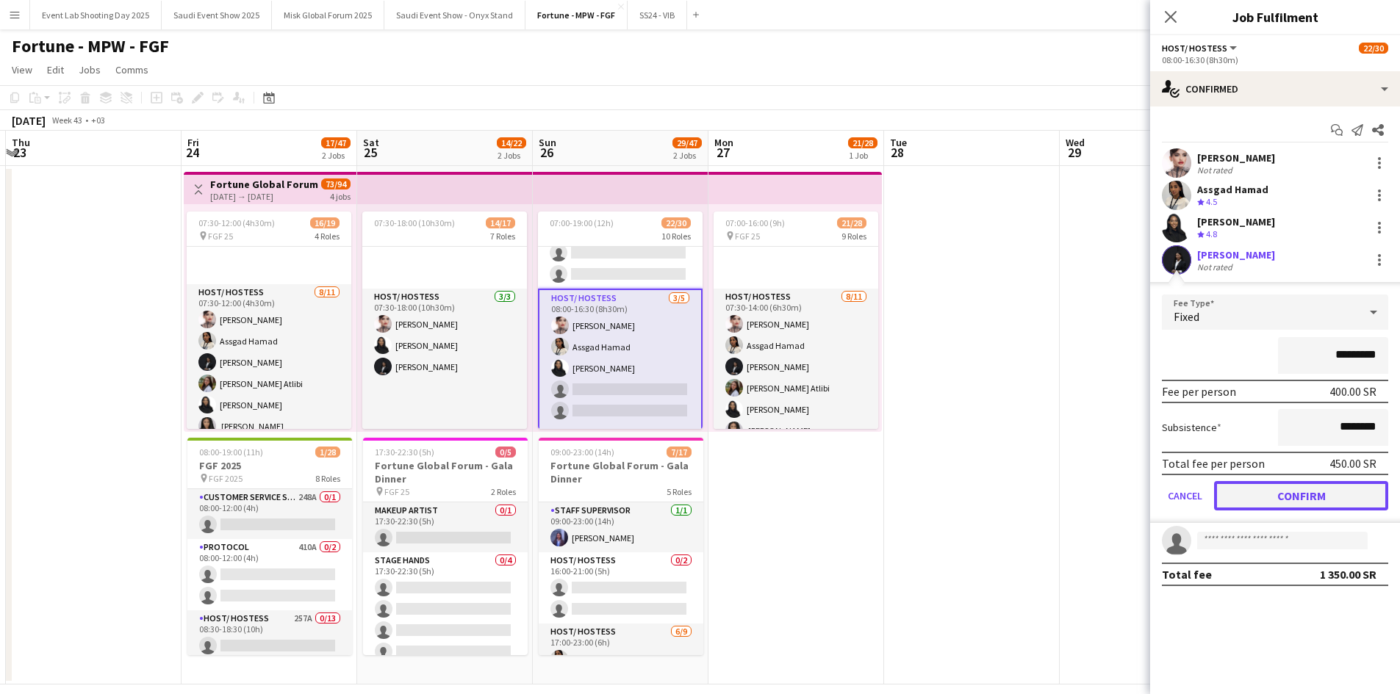
click at [1320, 494] on button "Confirm" at bounding box center [1301, 495] width 174 height 29
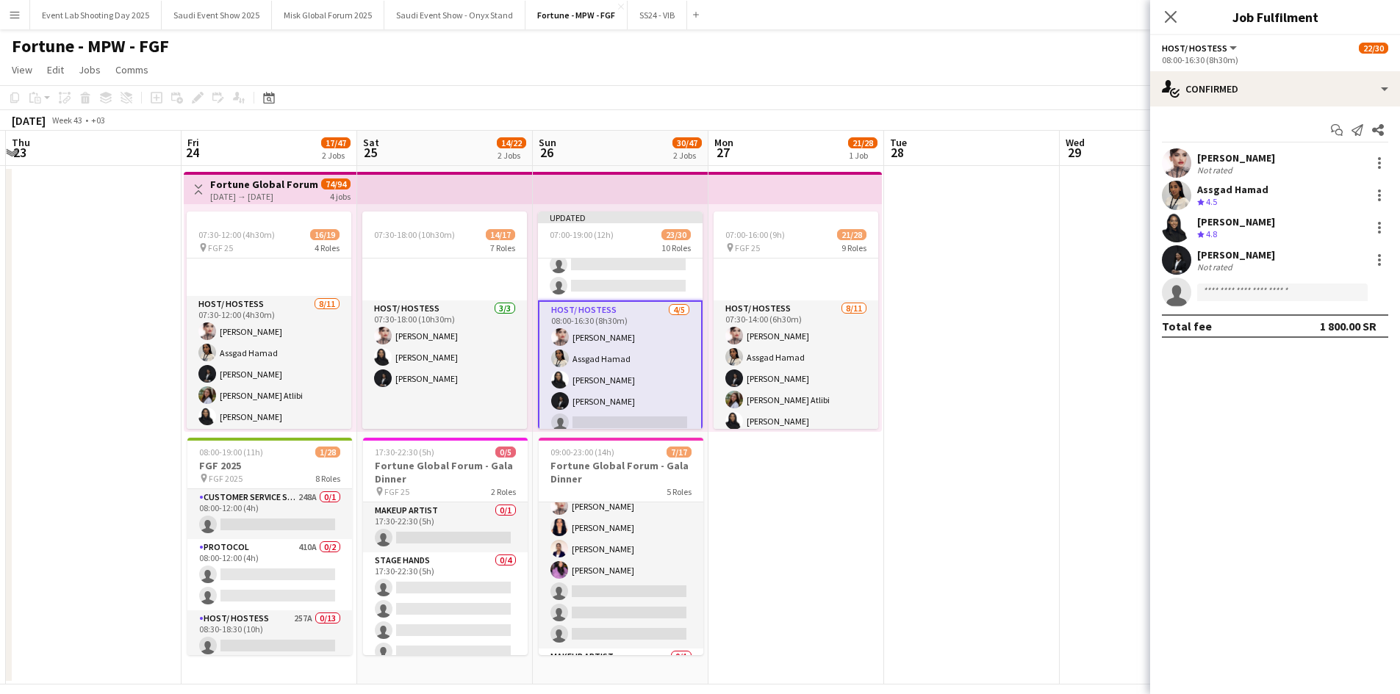
click at [602, 572] on app-card-role "Host/ Hostess [DATE] 17:00-23:00 (6h) [PERSON_NAME] [PERSON_NAME] [PERSON_NAME]…" at bounding box center [621, 538] width 165 height 220
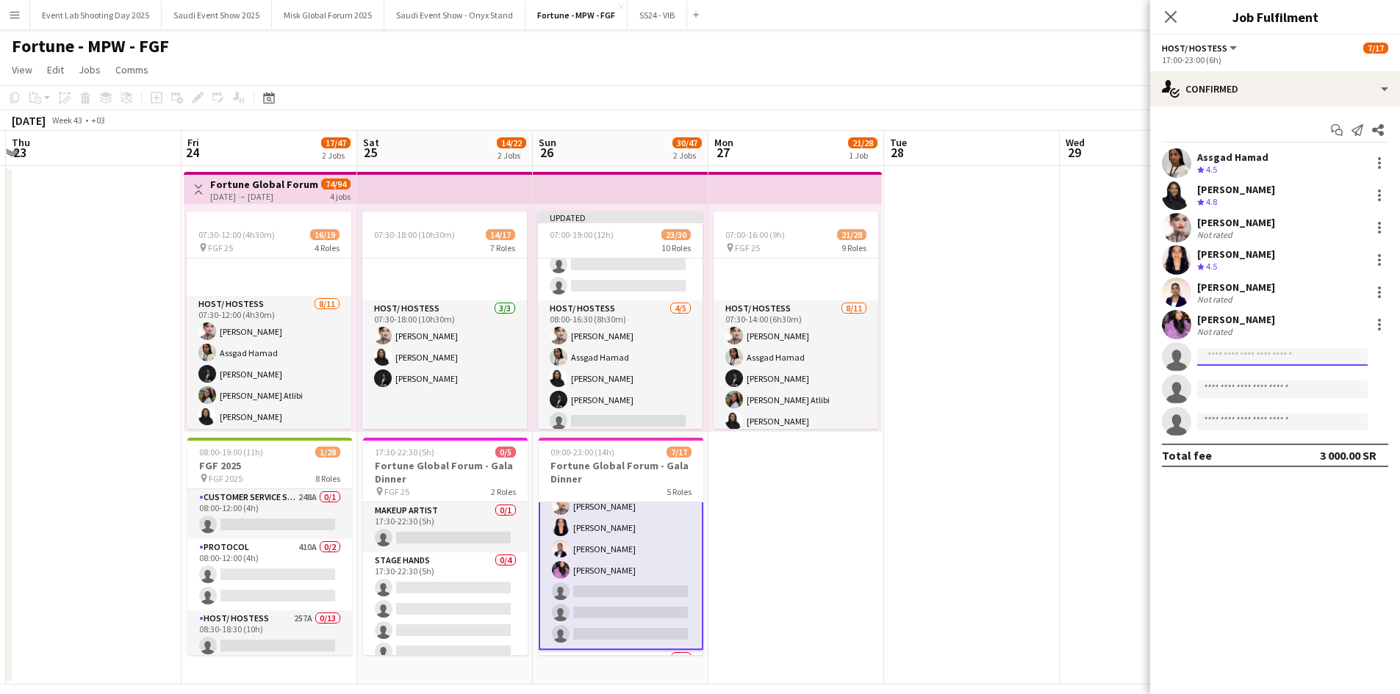
click at [1228, 357] on input at bounding box center [1282, 357] width 170 height 18
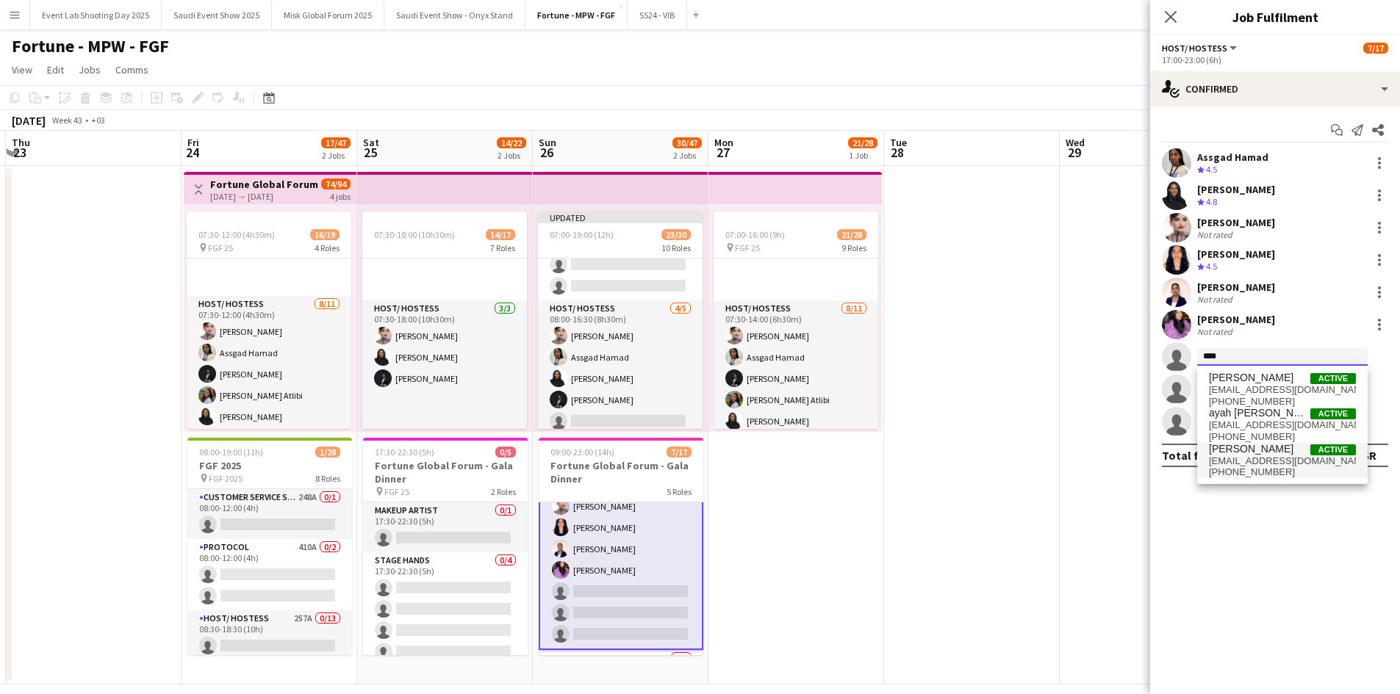
type input "****"
click at [1245, 448] on span "[PERSON_NAME]" at bounding box center [1251, 449] width 84 height 12
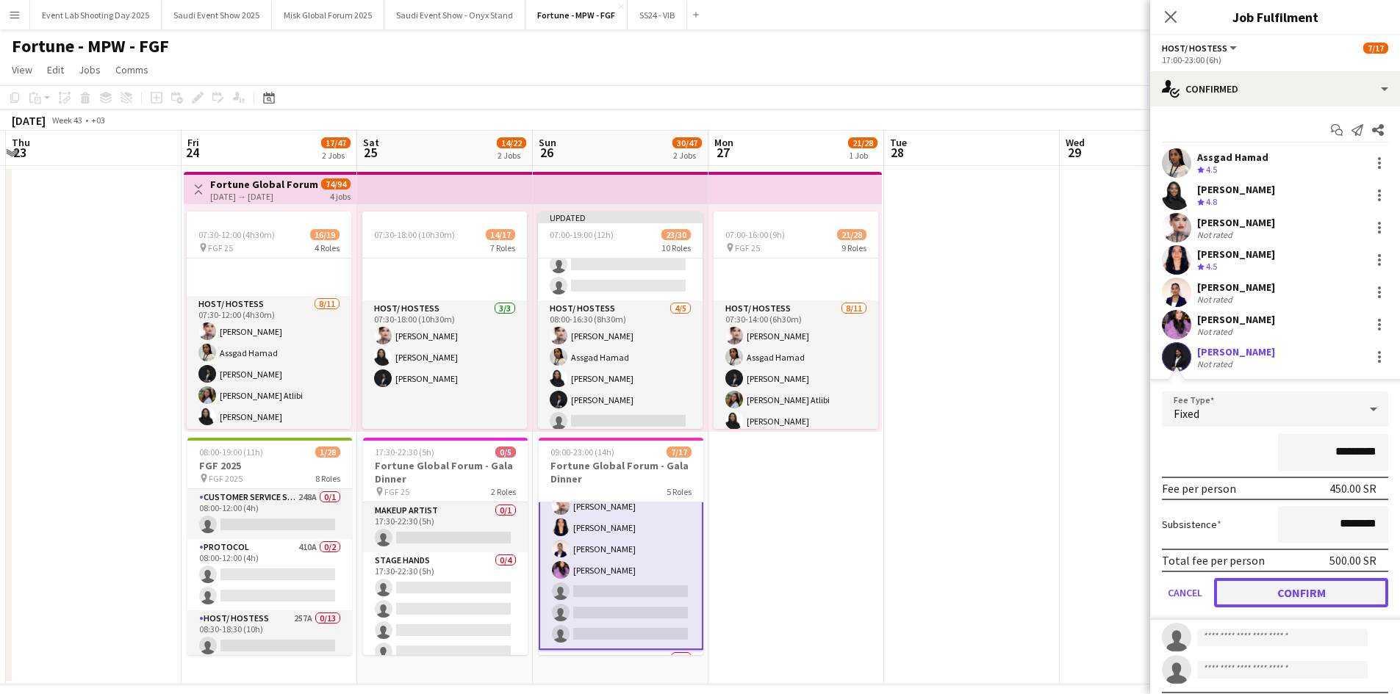
click at [1284, 600] on button "Confirm" at bounding box center [1301, 592] width 174 height 29
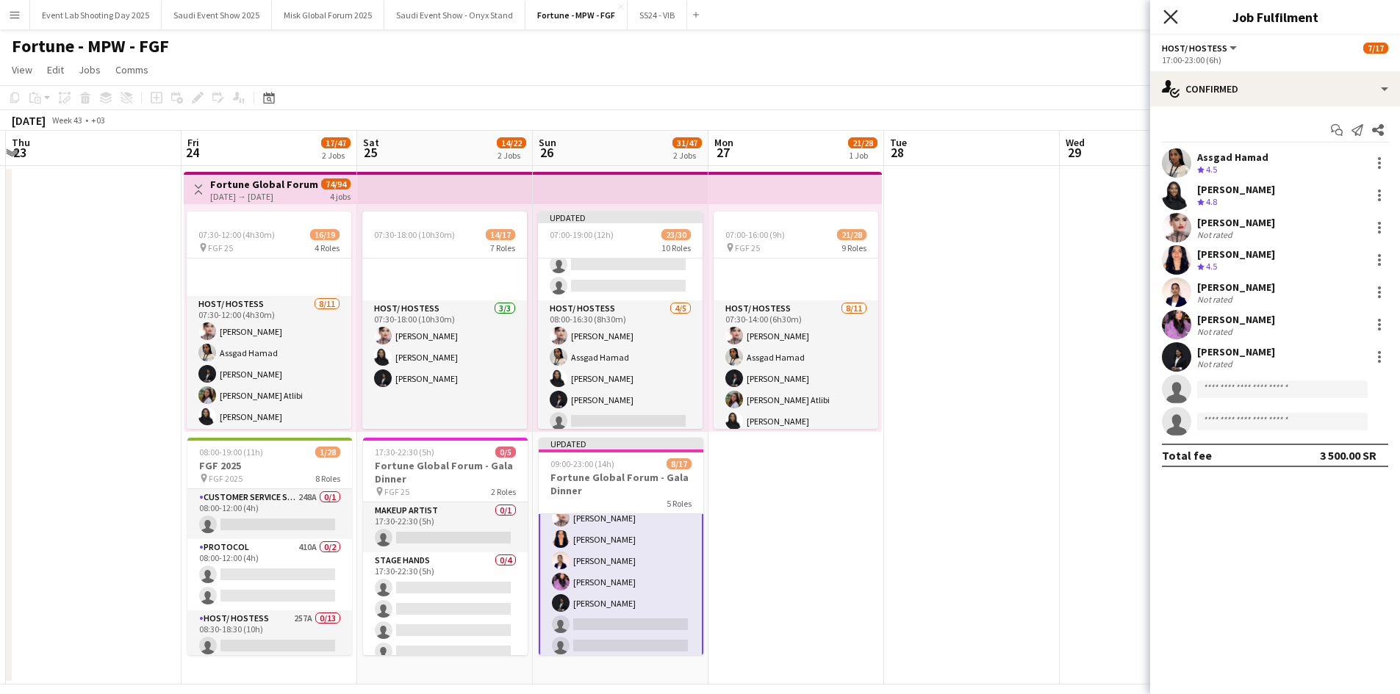
click at [1172, 16] on icon at bounding box center [1170, 17] width 14 height 14
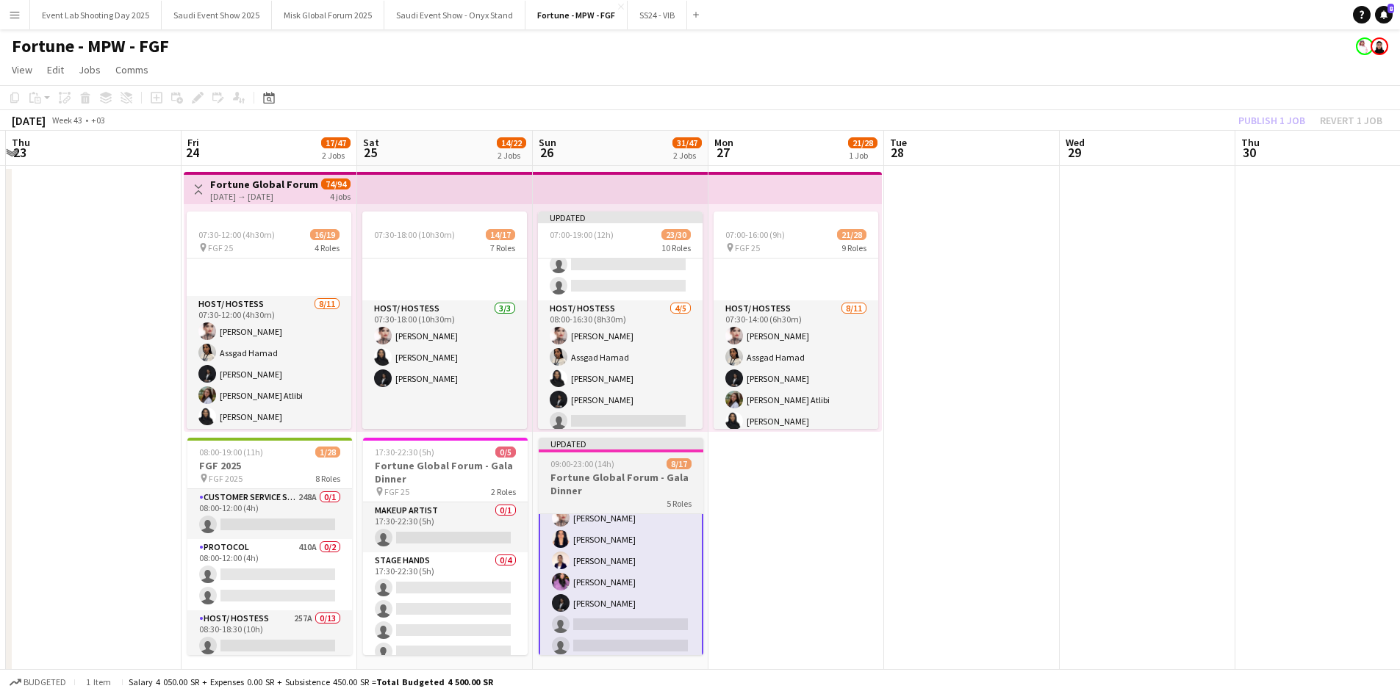
click at [608, 458] on app-job-card "Updated 09:00-23:00 (14h) 8/17 Fortune Global Forum - Gala Dinner 5 Roles Staff…" at bounding box center [621, 546] width 165 height 217
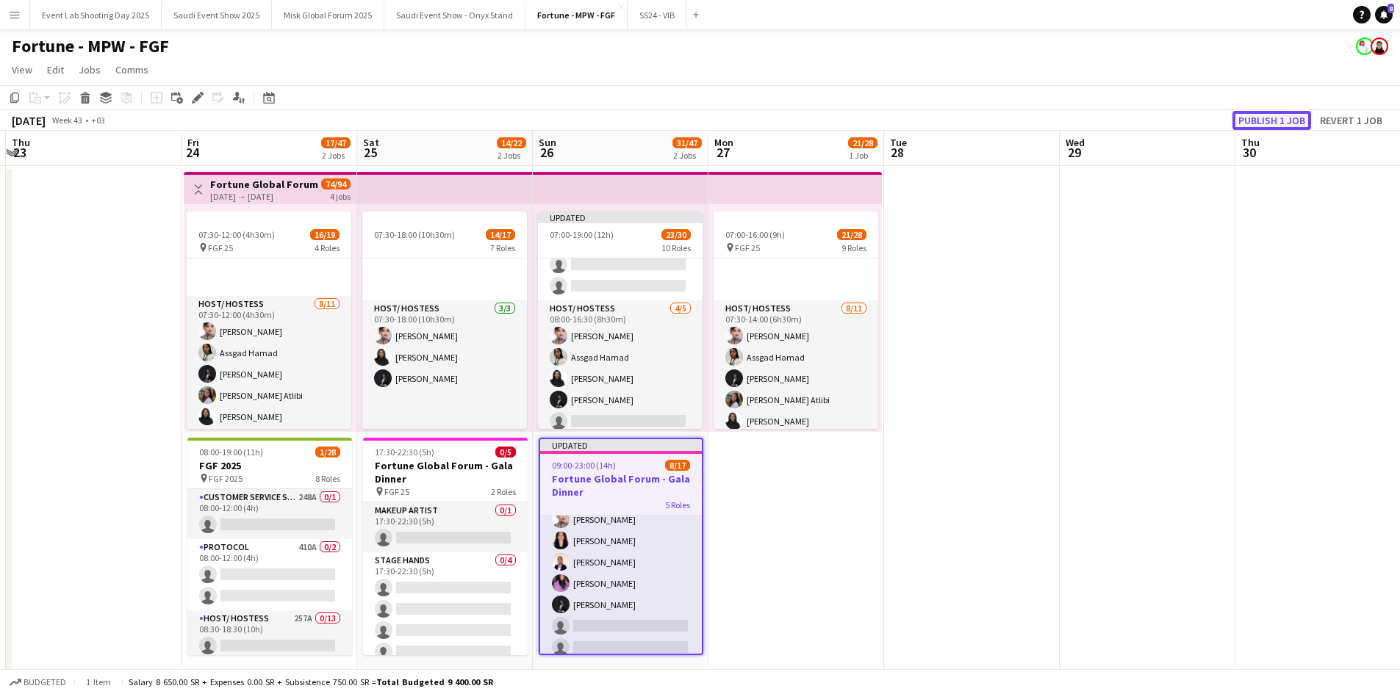
click at [1259, 116] on button "Publish 1 job" at bounding box center [1271, 120] width 79 height 19
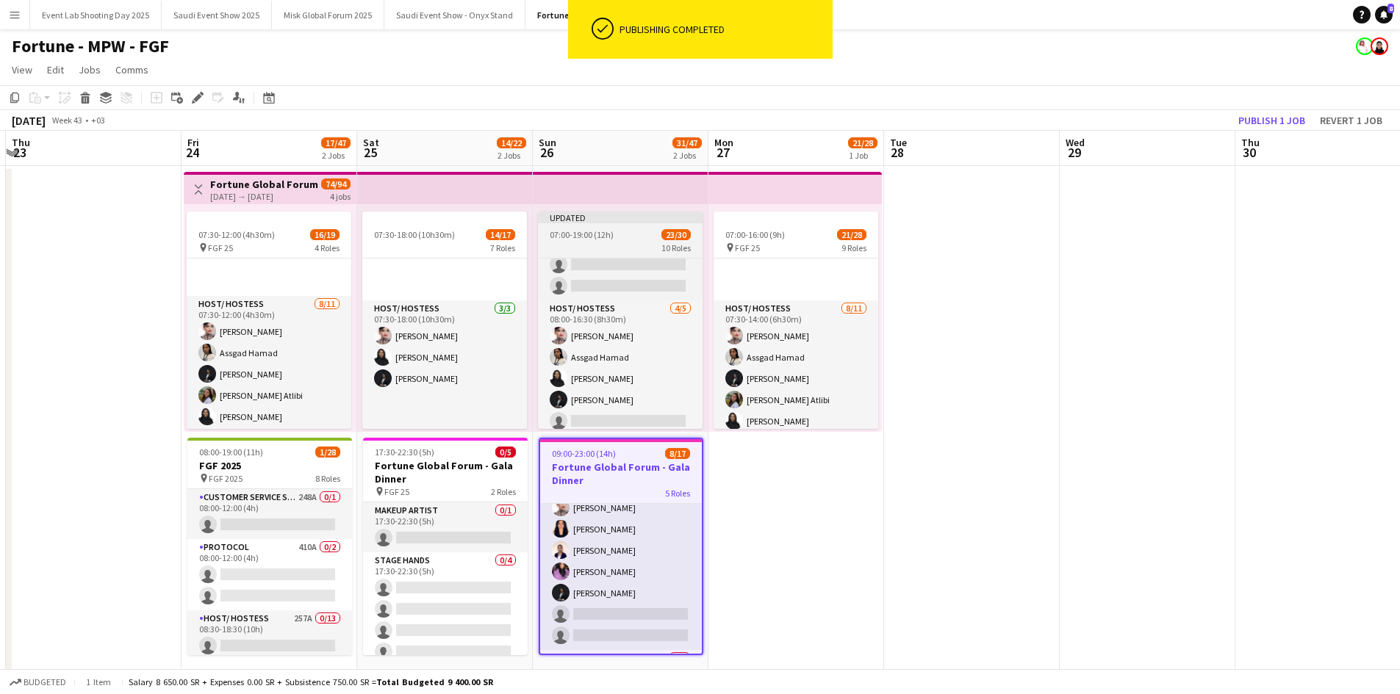
click at [591, 233] on span "07:00-19:00 (12h)" at bounding box center [582, 234] width 64 height 11
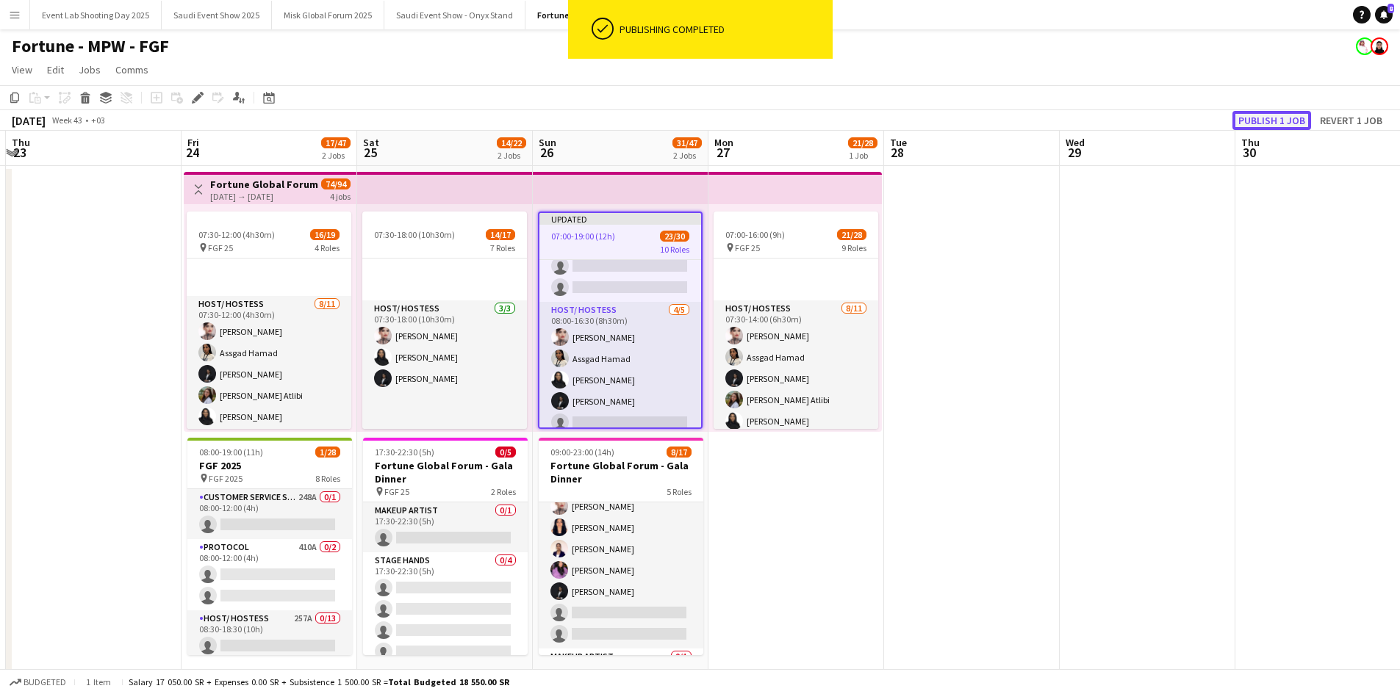
click at [1270, 123] on button "Publish 1 job" at bounding box center [1271, 120] width 79 height 19
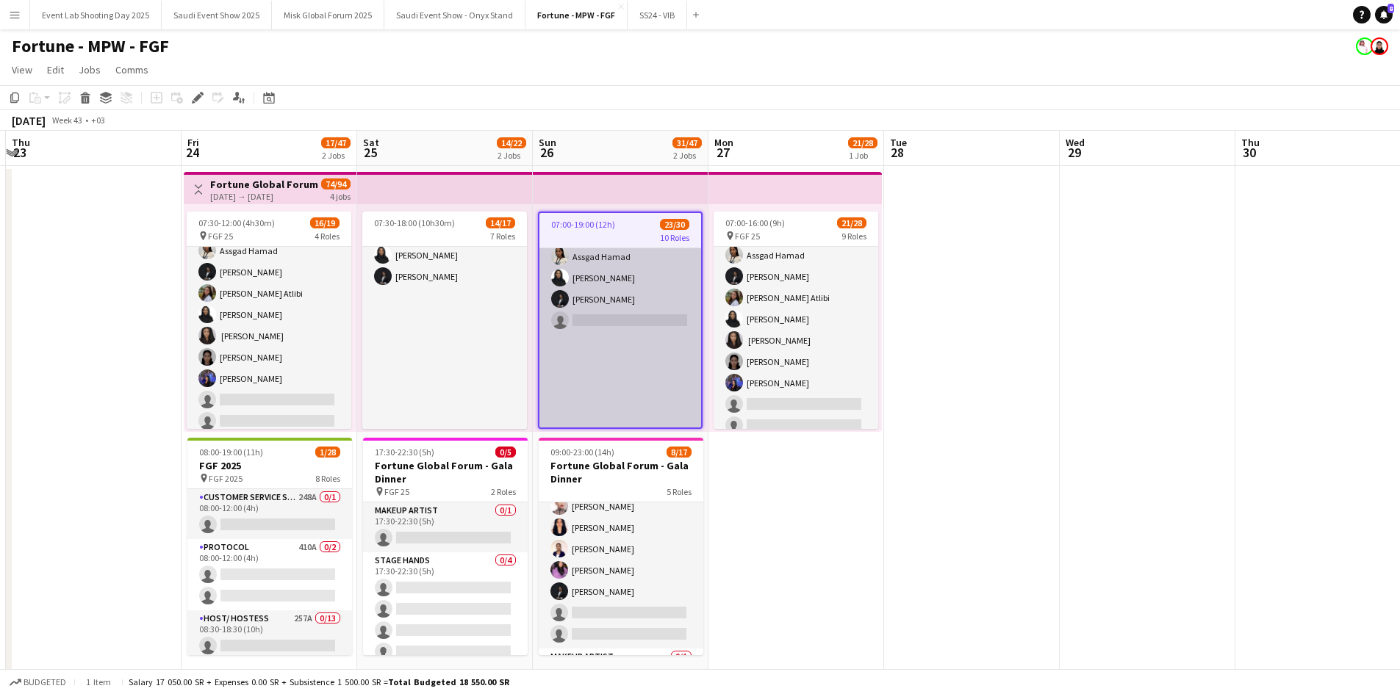
scroll to position [215, 0]
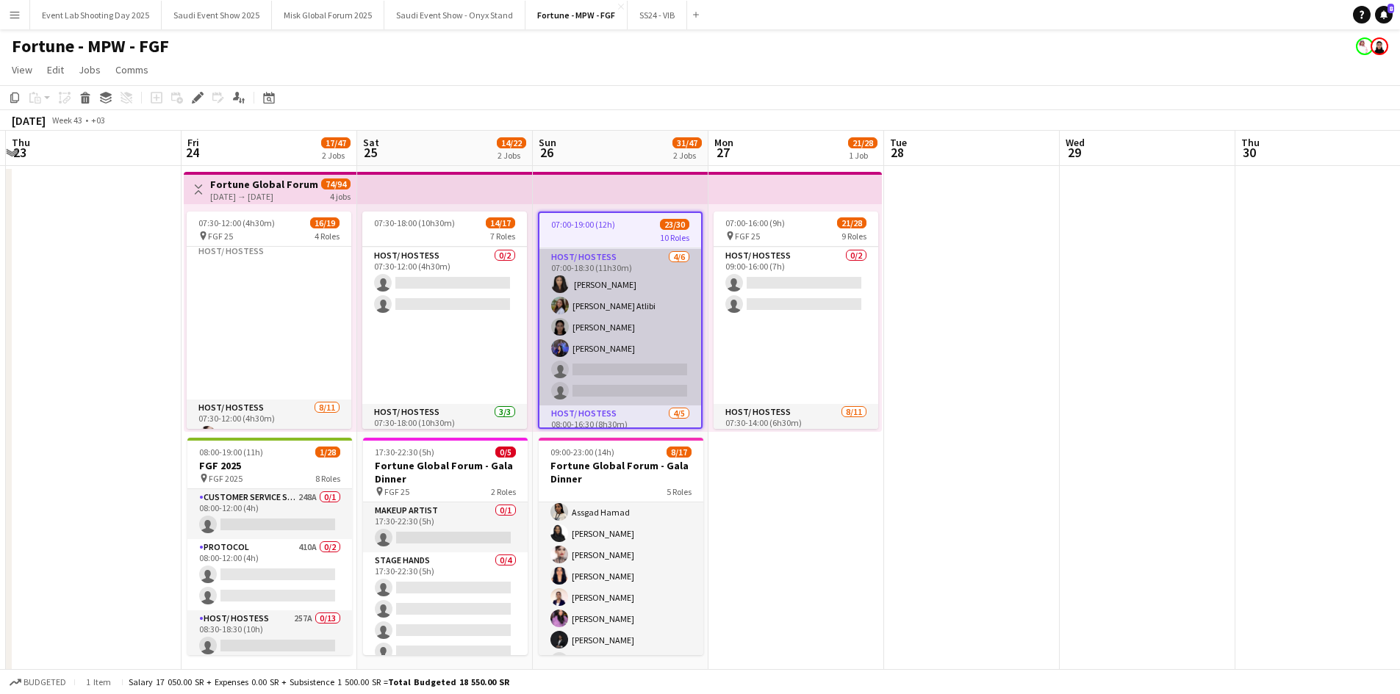
click at [639, 320] on app-card-role "Host/ Hostess [DATE] 07:00-18:30 (11h30m) ‏ AMNAH [PERSON_NAME] Atlibi [PERSON_…" at bounding box center [620, 327] width 162 height 156
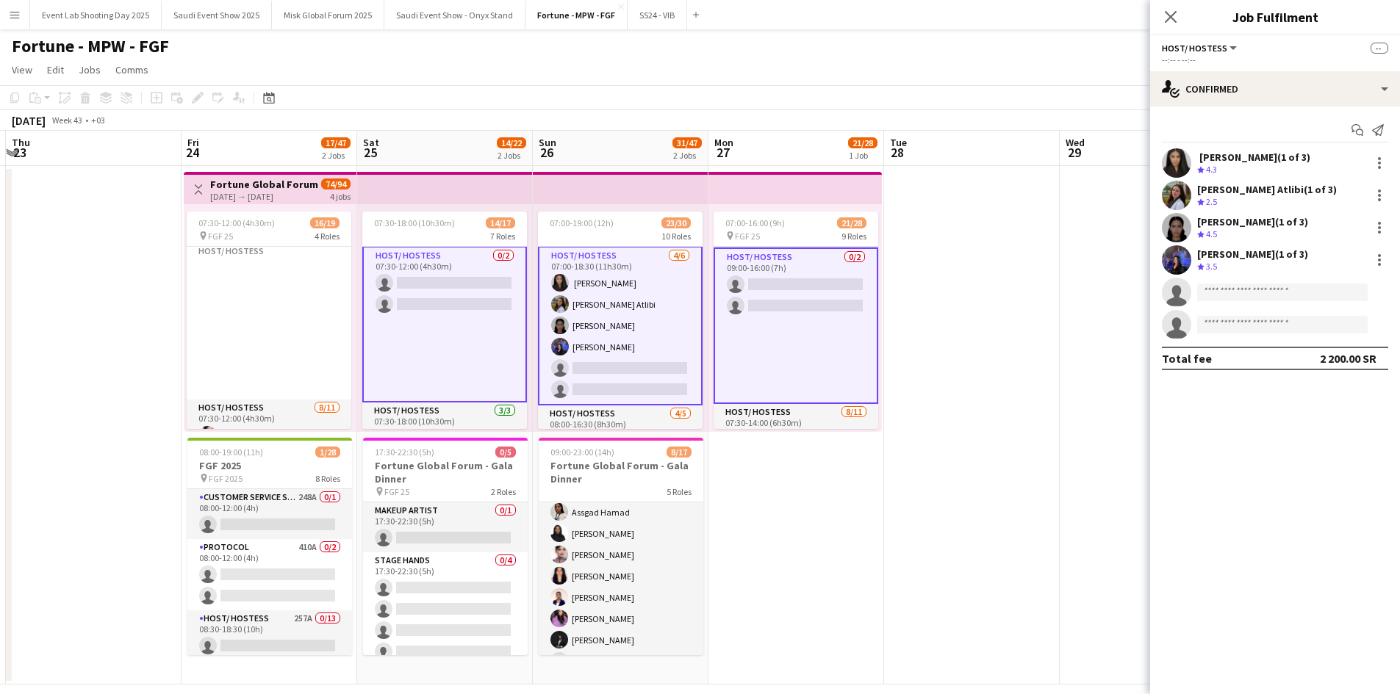
scroll to position [55, 0]
click at [639, 320] on app-card-role "Host/ Hostess [DATE] 07:00-18:30 (11h30m) ‏ AMNAH [PERSON_NAME] Atlibi [PERSON_…" at bounding box center [620, 325] width 165 height 159
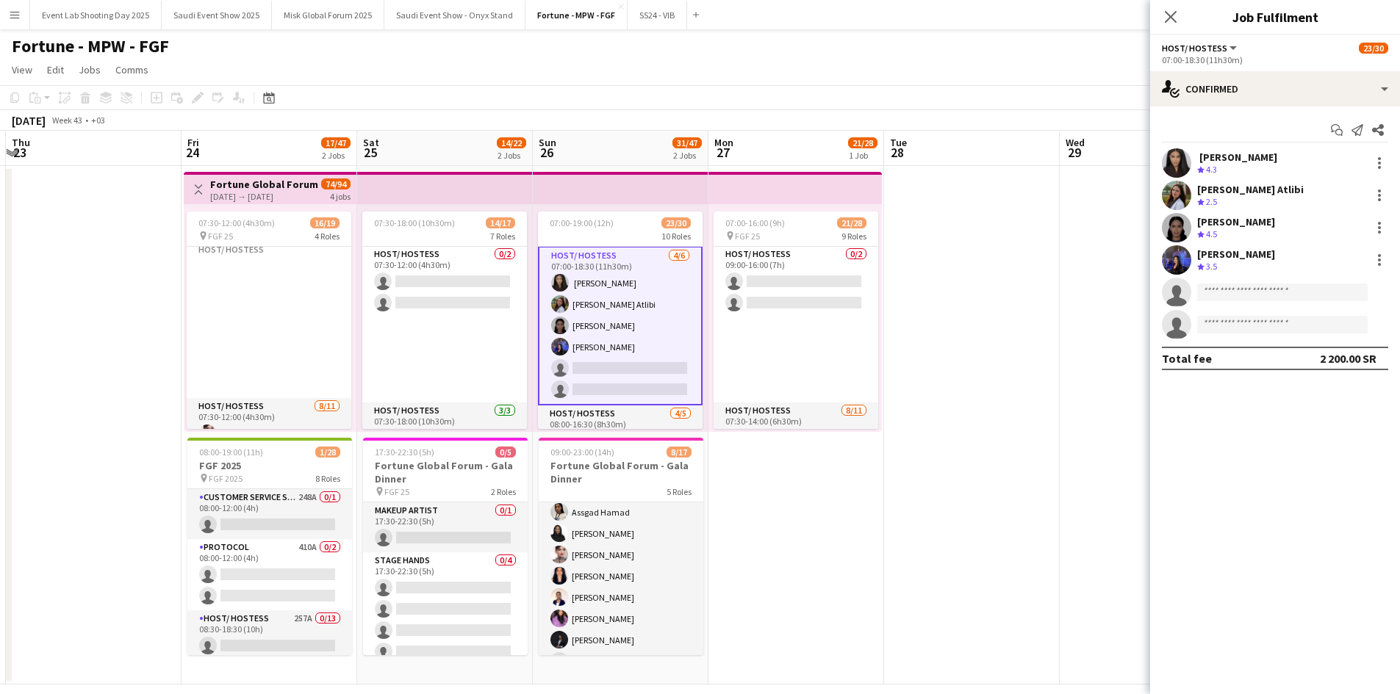
scroll to position [54, 0]
click at [1382, 231] on div at bounding box center [1379, 228] width 18 height 18
click at [1339, 356] on span "Remove" at bounding box center [1330, 360] width 91 height 13
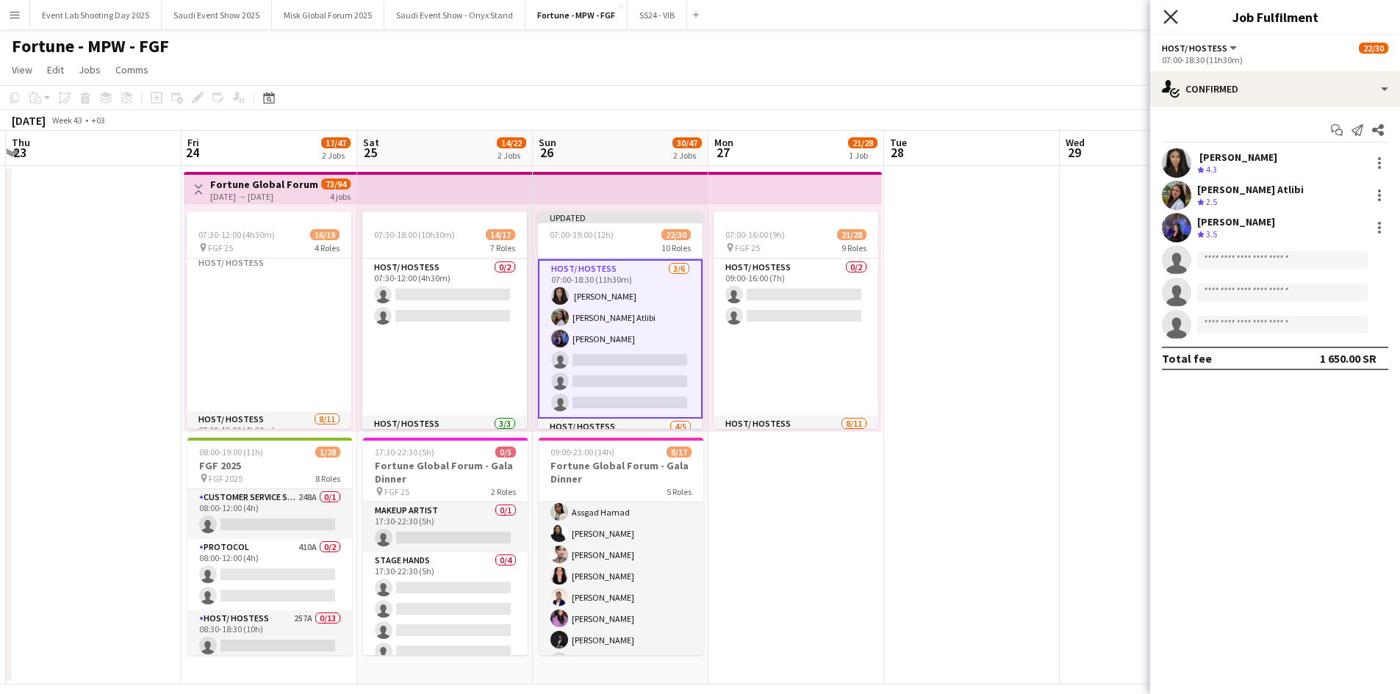
click at [1176, 22] on icon at bounding box center [1170, 17] width 14 height 14
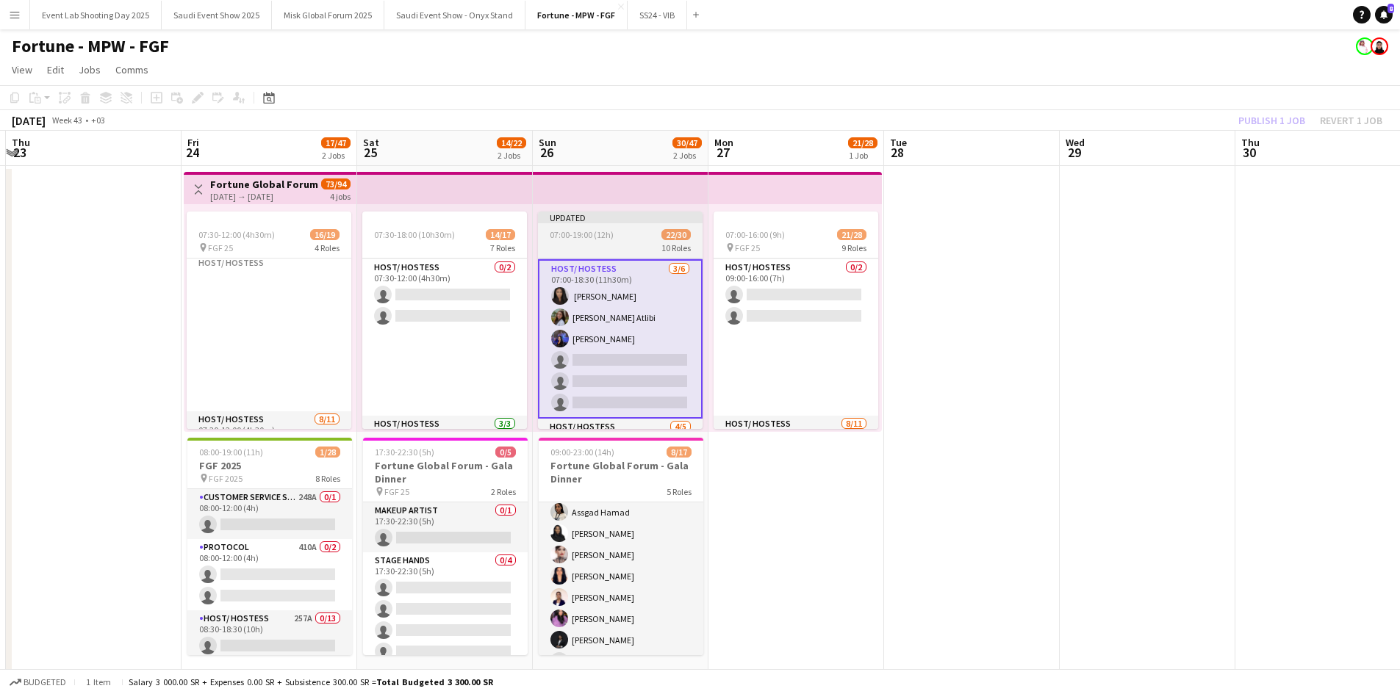
click at [644, 238] on div "07:00-19:00 (12h) 22/30" at bounding box center [620, 234] width 165 height 11
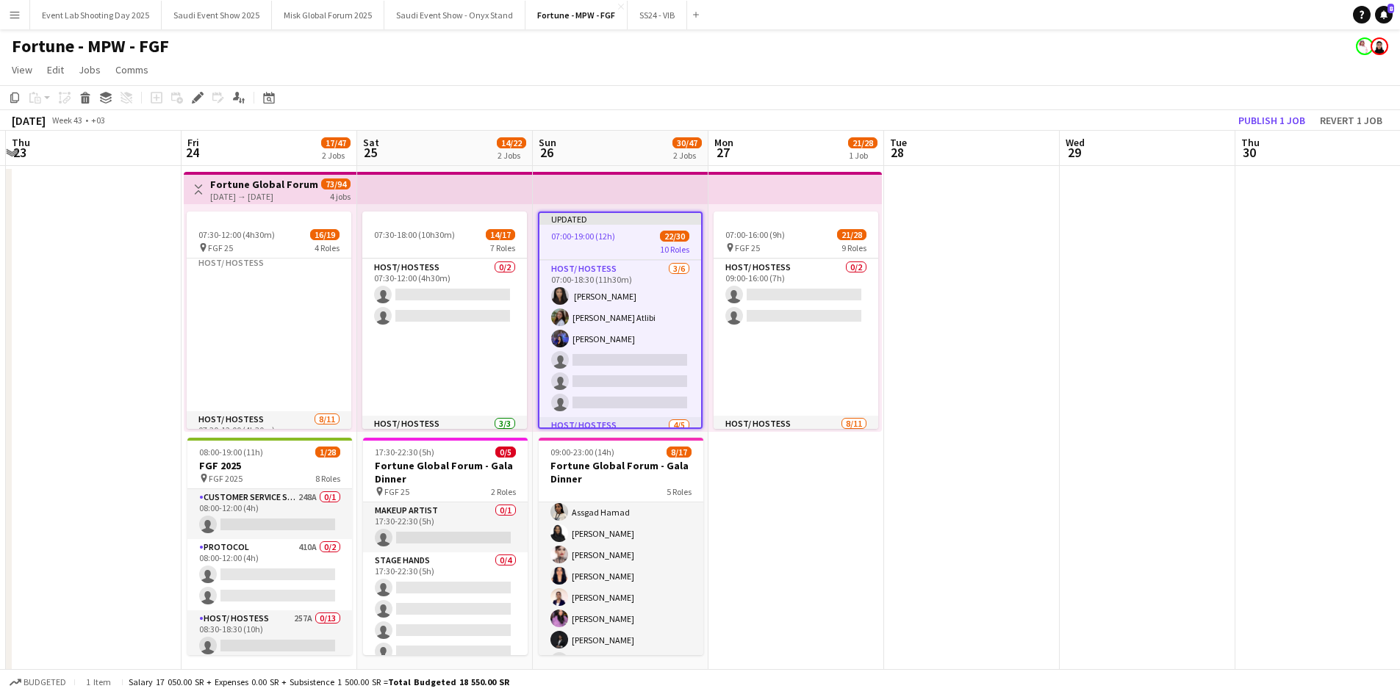
scroll to position [52, 0]
click at [1266, 121] on button "Publish 1 job" at bounding box center [1271, 120] width 79 height 19
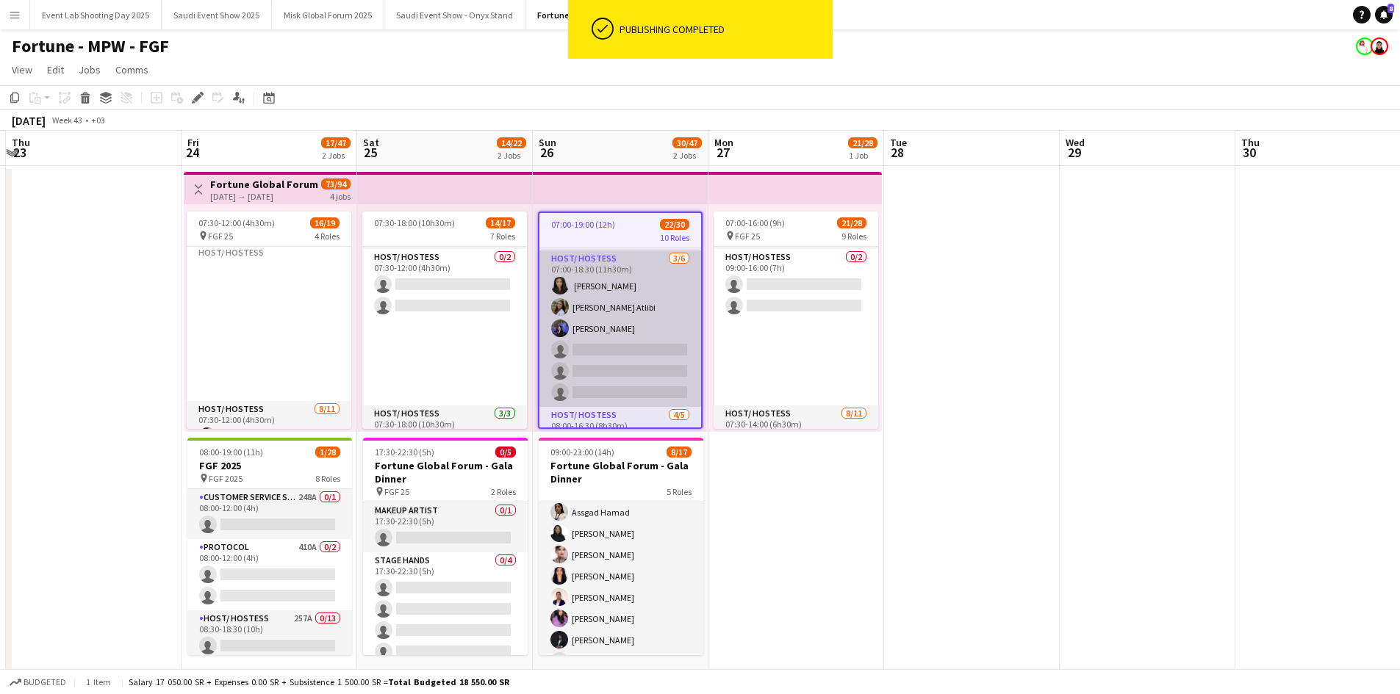
scroll to position [209, 0]
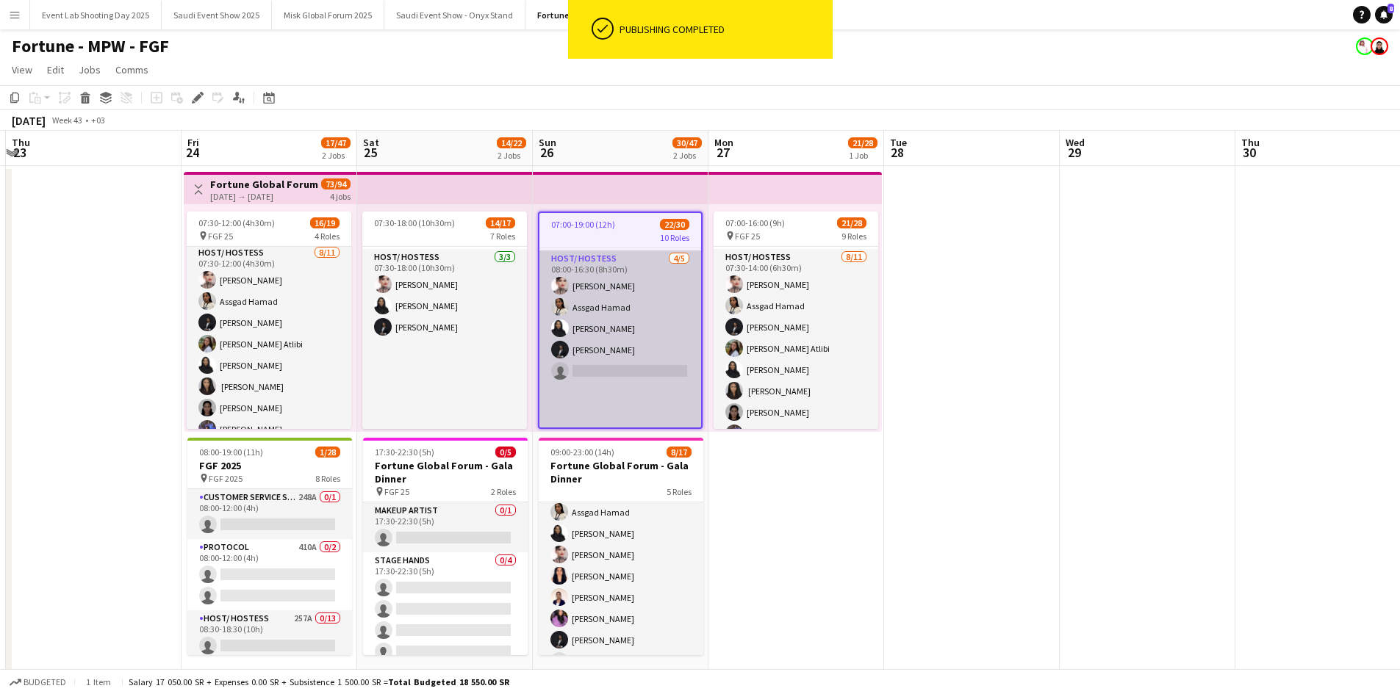
click at [625, 360] on app-card-role "Host/ Hostess [DATE] 08:00-16:30 (8h30m) [PERSON_NAME] Assgad Hamad [PERSON_NAM…" at bounding box center [620, 382] width 162 height 263
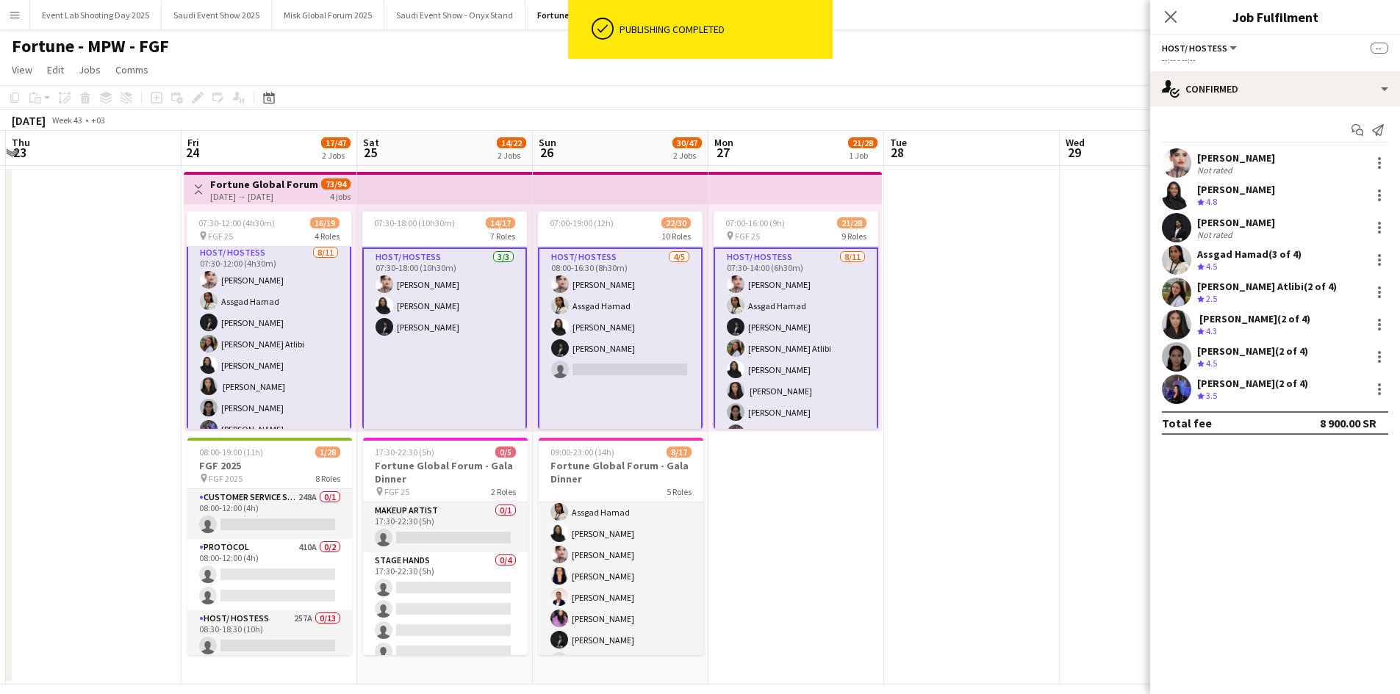
click at [625, 360] on app-card-role "Host/ Hostess [DATE] 08:00-16:30 (8h30m) [PERSON_NAME] Assgad Hamad [PERSON_NAM…" at bounding box center [620, 379] width 165 height 263
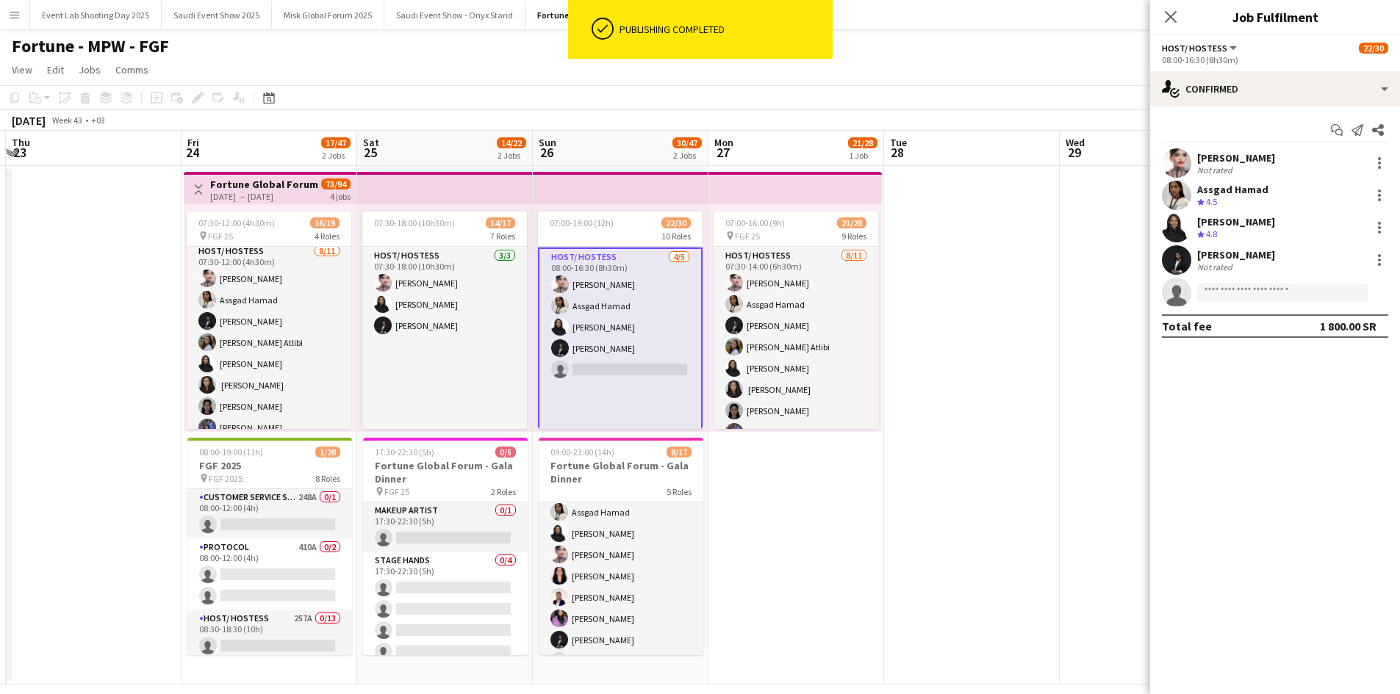
scroll to position [209, 0]
click at [1221, 293] on input at bounding box center [1282, 293] width 170 height 18
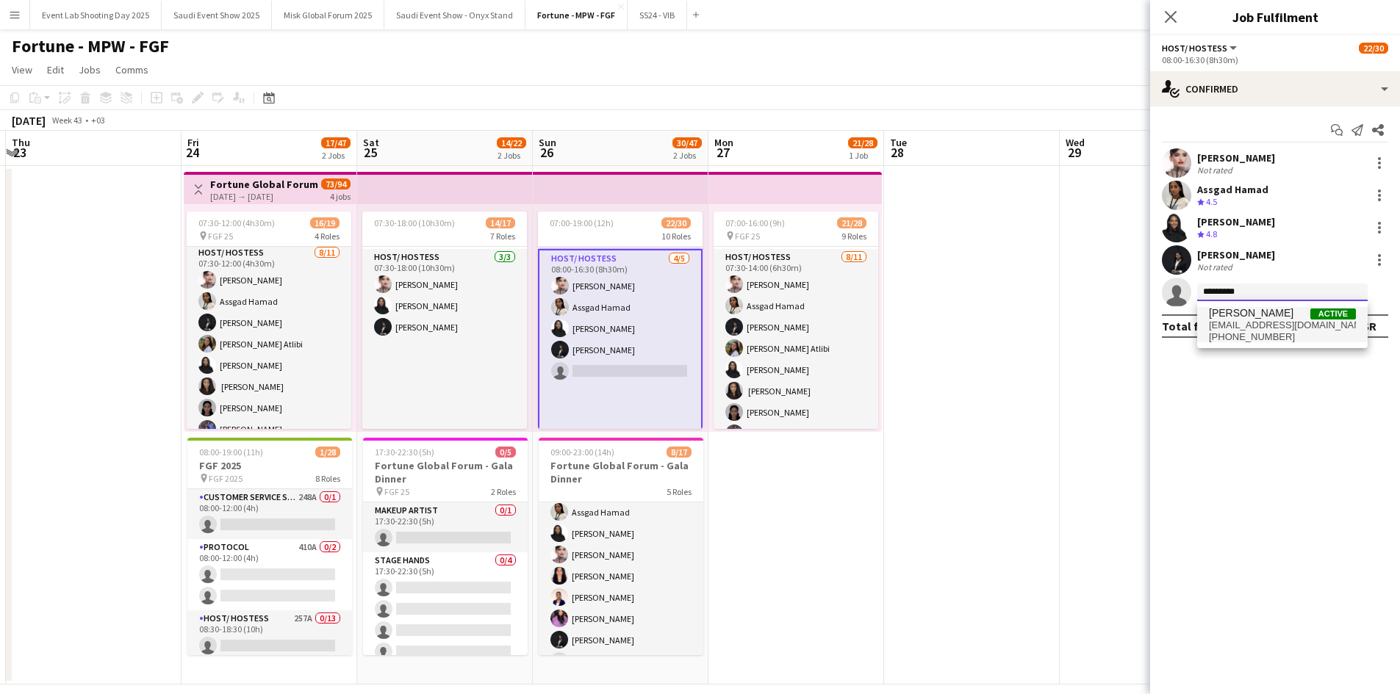
type input "*********"
click at [1278, 333] on span "[PHONE_NUMBER]" at bounding box center [1282, 337] width 147 height 12
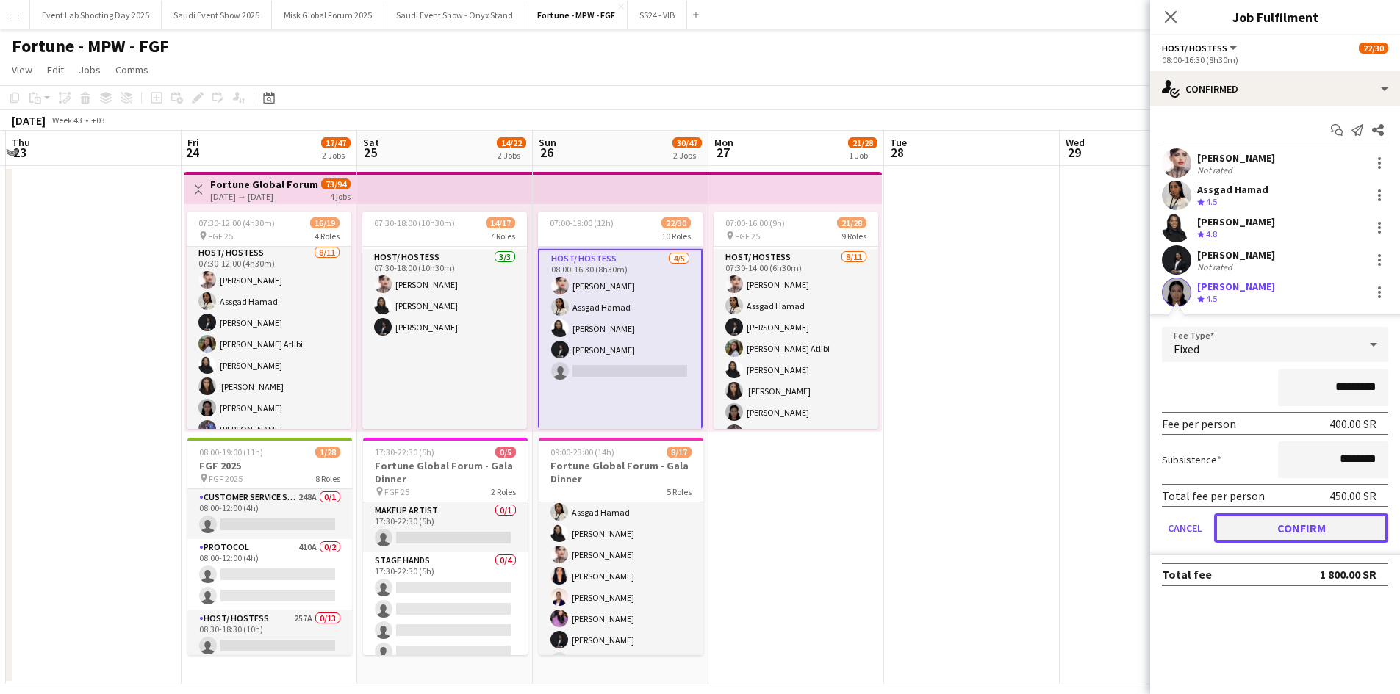
click at [1300, 525] on button "Confirm" at bounding box center [1301, 528] width 174 height 29
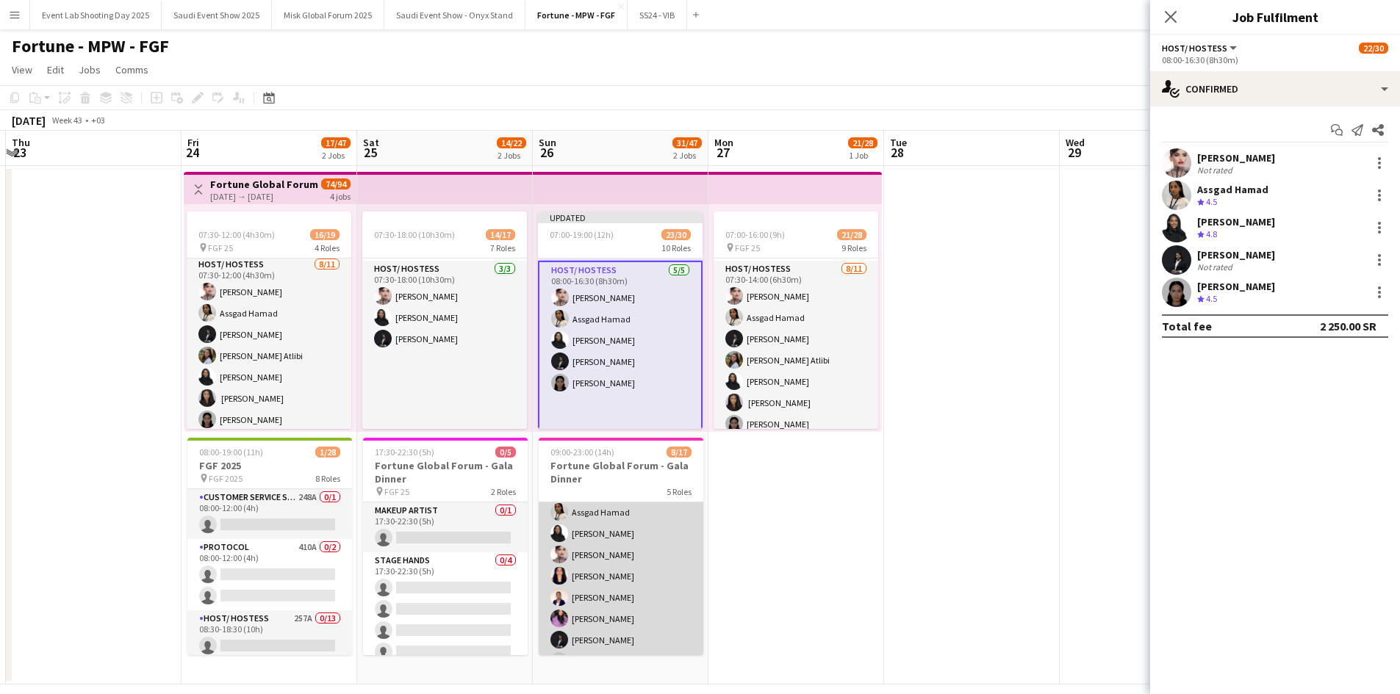
click at [644, 537] on app-card-role "Host/ Hostess [DATE] 17:00-23:00 (6h) [PERSON_NAME] [PERSON_NAME] [PERSON_NAME]…" at bounding box center [621, 587] width 165 height 220
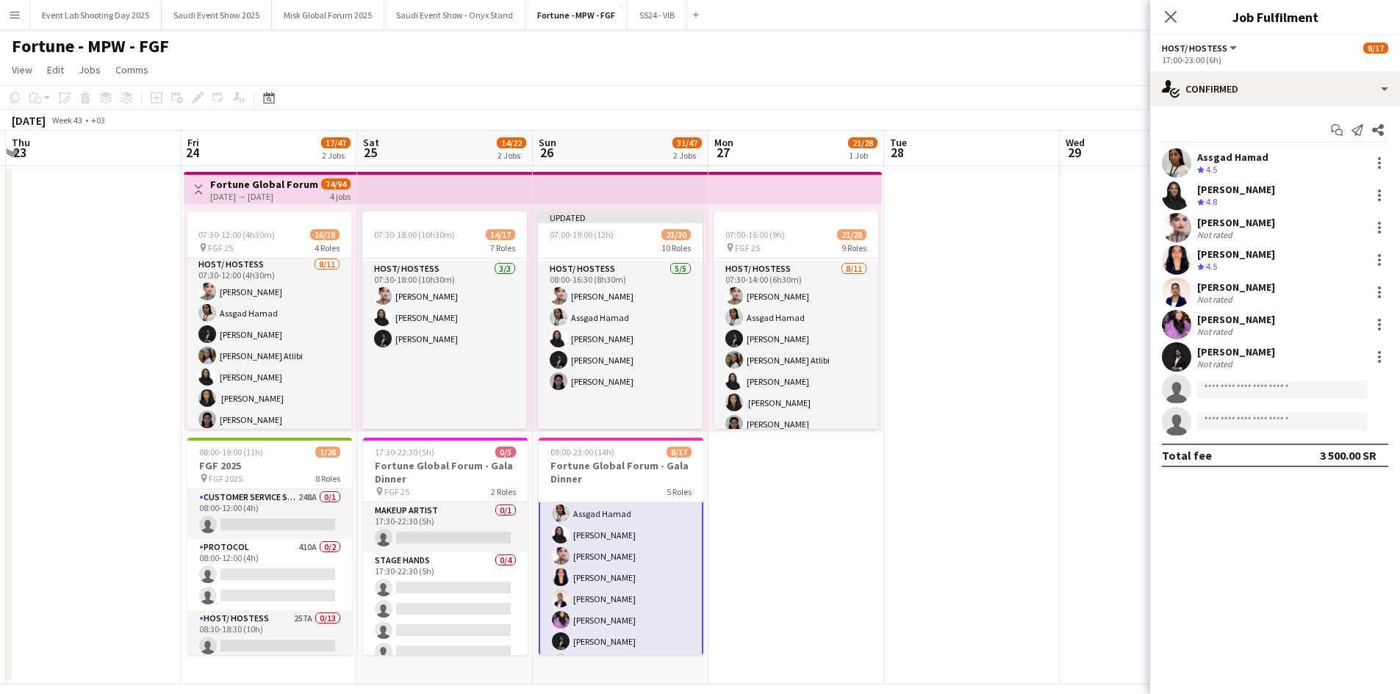
scroll to position [207, 0]
click at [1240, 387] on input at bounding box center [1282, 390] width 170 height 18
type input "**********"
click at [1264, 430] on span "[PHONE_NUMBER]" at bounding box center [1282, 434] width 147 height 12
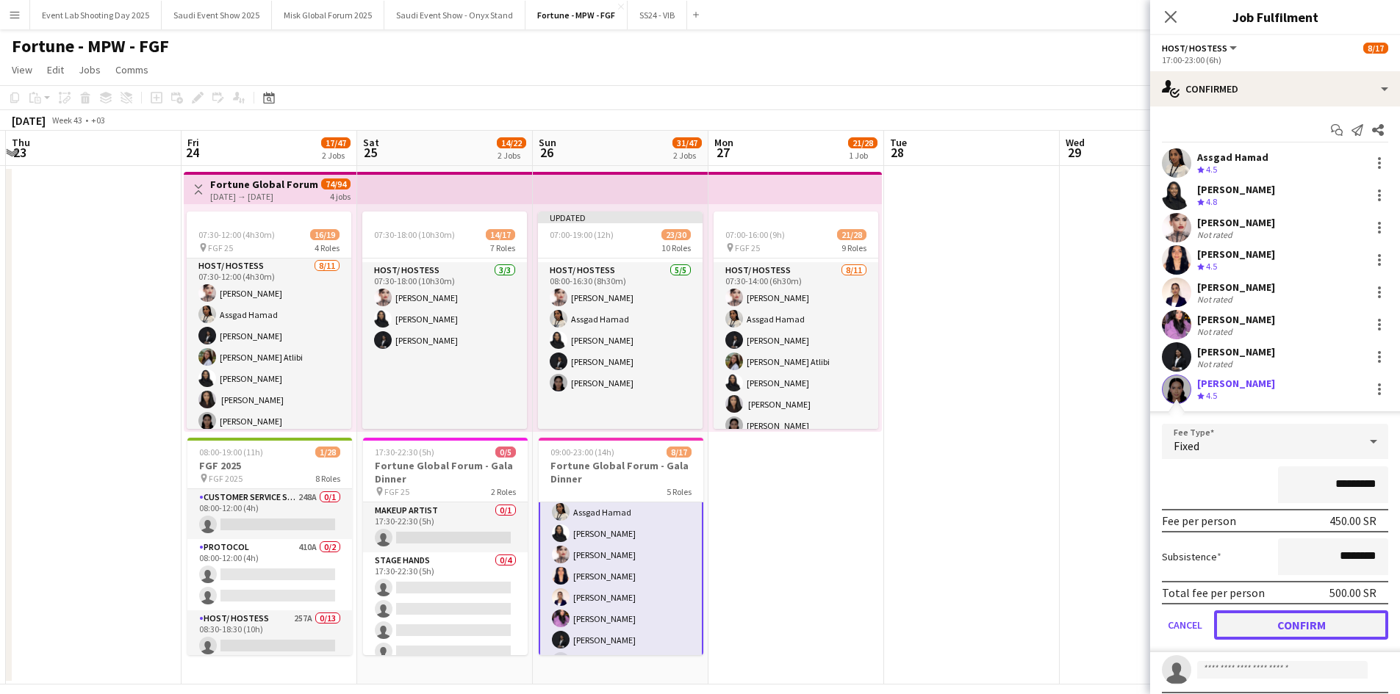
click at [1302, 620] on button "Confirm" at bounding box center [1301, 625] width 174 height 29
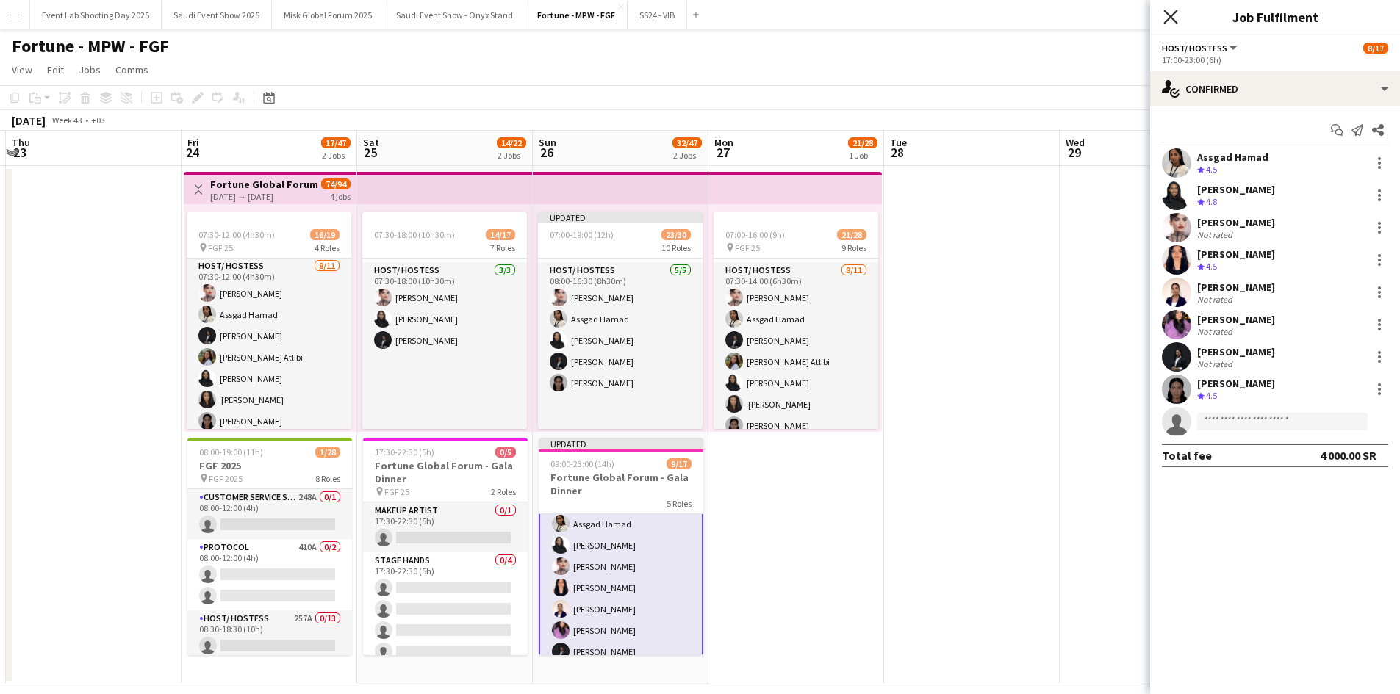
click at [1173, 20] on icon at bounding box center [1170, 17] width 14 height 14
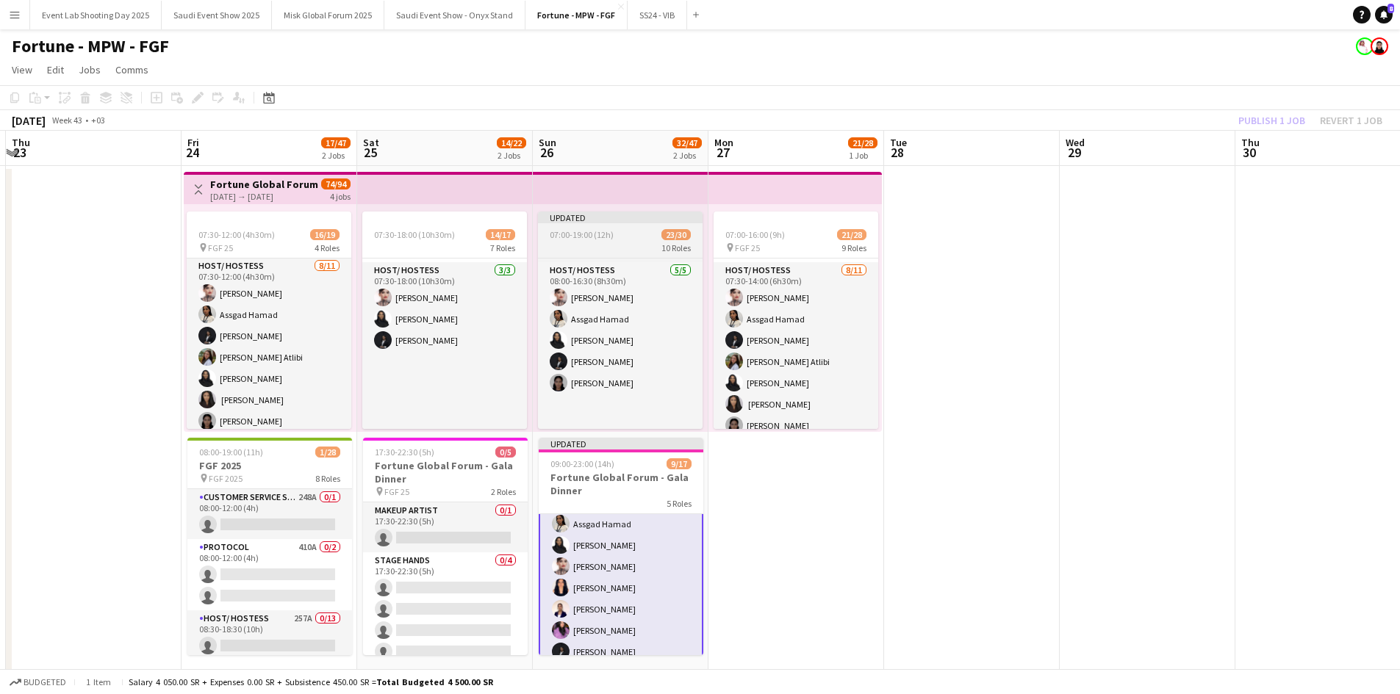
click at [623, 244] on div "10 Roles" at bounding box center [620, 248] width 165 height 12
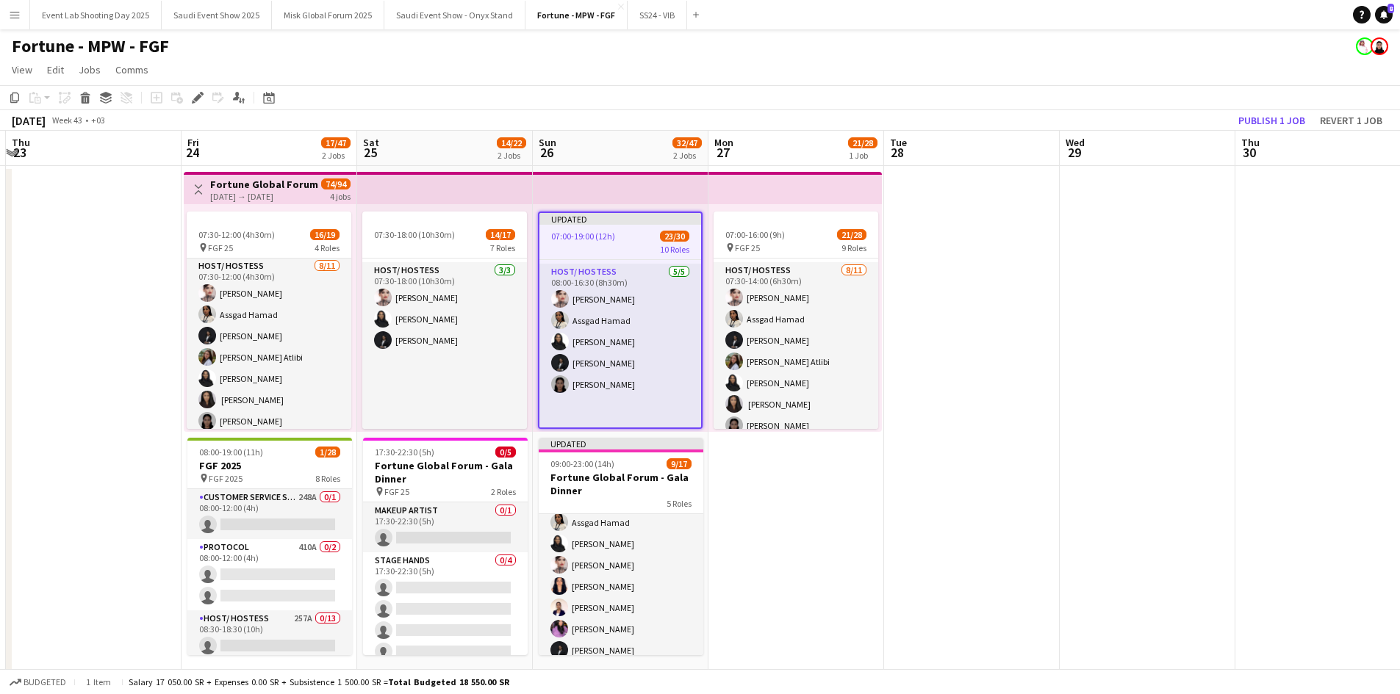
scroll to position [147, 0]
click at [1260, 117] on button "Publish 1 job" at bounding box center [1271, 120] width 79 height 19
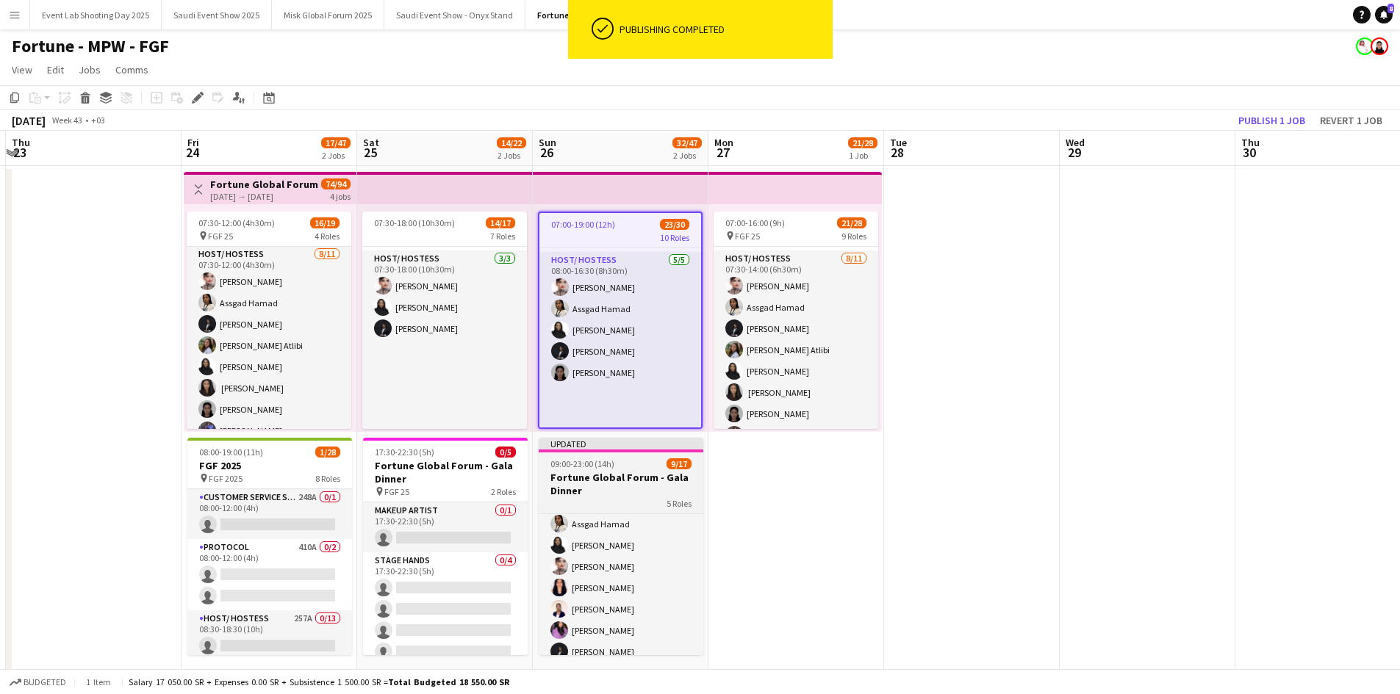
click at [630, 478] on h3 "Fortune Global Forum - Gala Dinner" at bounding box center [621, 484] width 165 height 26
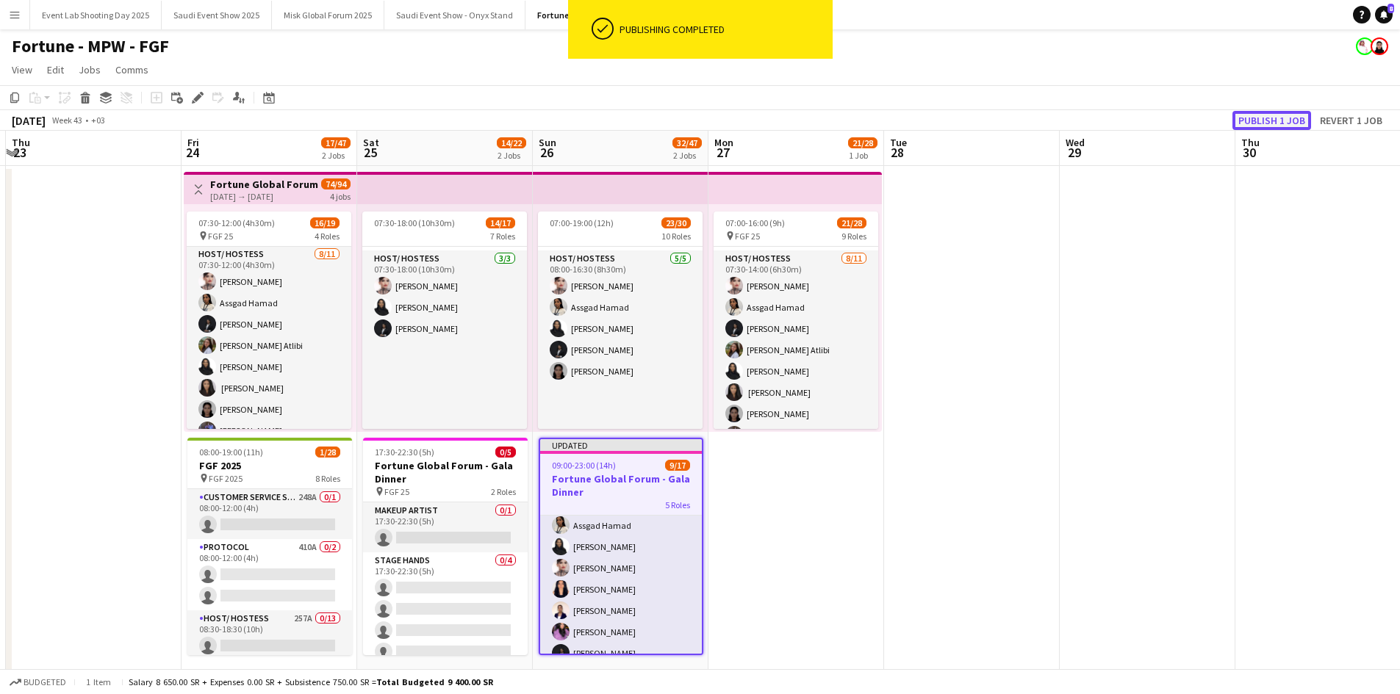
click at [1282, 120] on button "Publish 1 job" at bounding box center [1271, 120] width 79 height 19
